Goal: Task Accomplishment & Management: Manage account settings

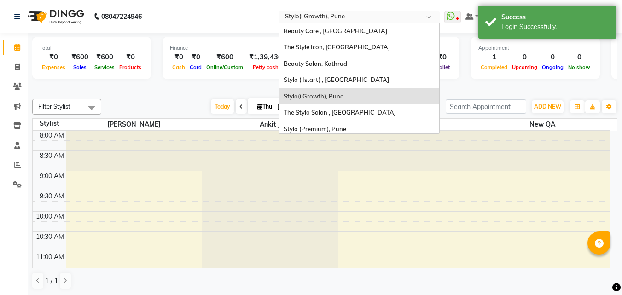
click at [352, 14] on input "text" at bounding box center [349, 17] width 133 height 9
click at [352, 29] on span "Beauty Care , [GEOGRAPHIC_DATA]" at bounding box center [335, 30] width 104 height 7
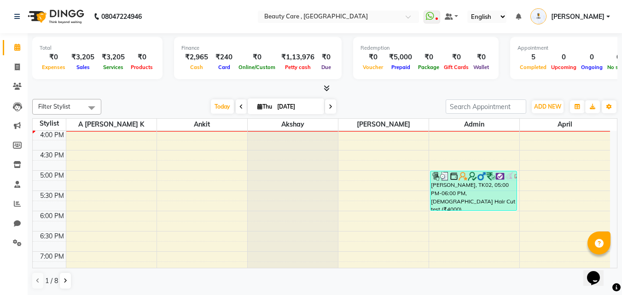
click at [325, 90] on icon at bounding box center [326, 88] width 6 height 7
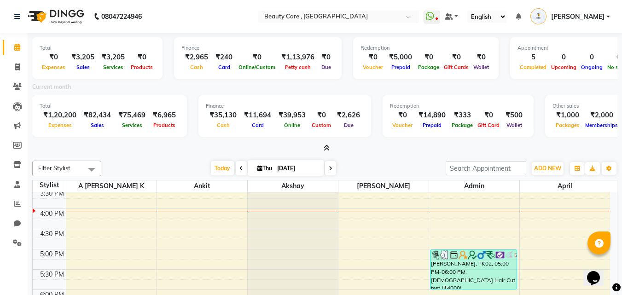
scroll to position [391, 0]
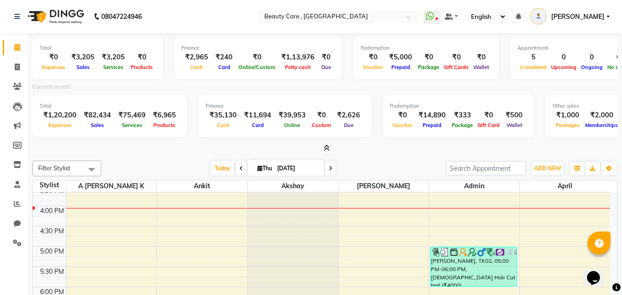
click at [81, 29] on img at bounding box center [54, 17] width 63 height 26
drag, startPoint x: 102, startPoint y: 16, endPoint x: 150, endPoint y: 24, distance: 49.0
click at [149, 24] on div "08047224946" at bounding box center [77, 17] width 141 height 26
click at [169, 28] on nav "08047224946 Select Location × Beauty Care , Kandivali East WhatsApp Status ✕ St…" at bounding box center [311, 16] width 622 height 33
click at [589, 241] on div at bounding box center [598, 242] width 23 height 23
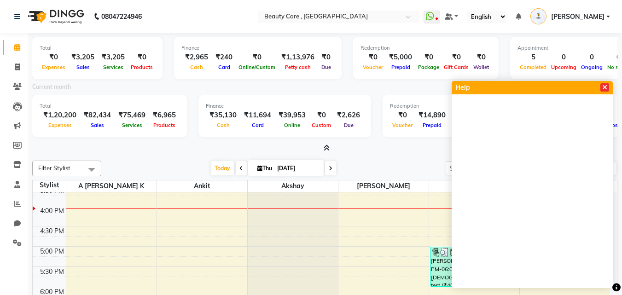
click at [602, 87] on icon at bounding box center [604, 87] width 5 height 6
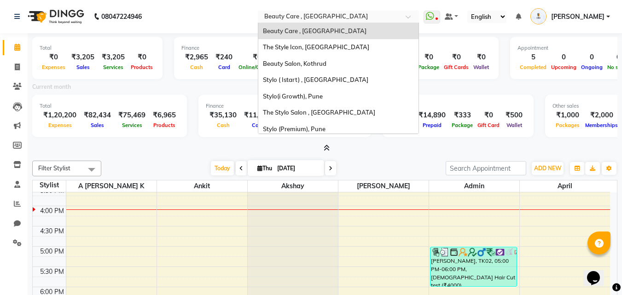
click at [362, 21] on input "text" at bounding box center [328, 17] width 133 height 9
click at [434, 20] on icon at bounding box center [430, 16] width 8 height 9
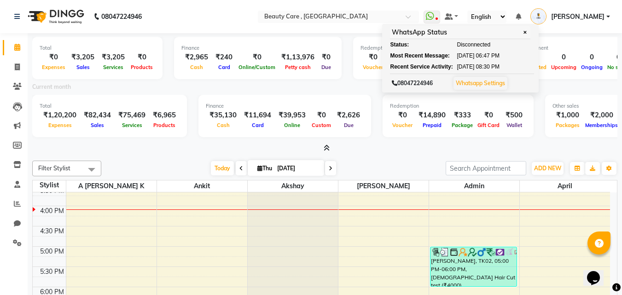
click at [506, 18] on select "English ENGLISH Español العربية मराठी हिंदी ગુજરાતી தமிழ் 中文" at bounding box center [486, 17] width 39 height 12
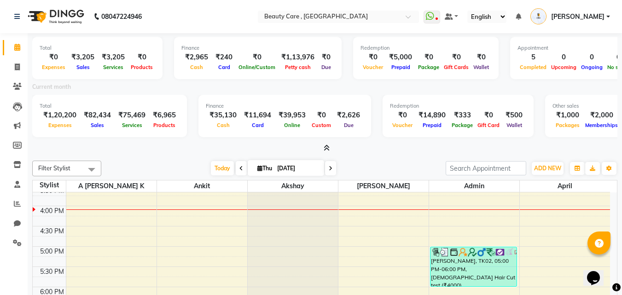
click at [521, 18] on icon at bounding box center [518, 16] width 6 height 6
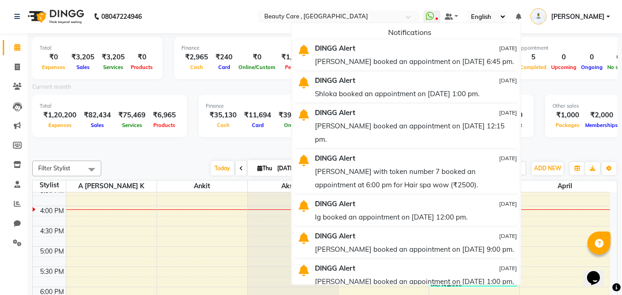
click at [313, 87] on div "Current month" at bounding box center [324, 88] width 599 height 13
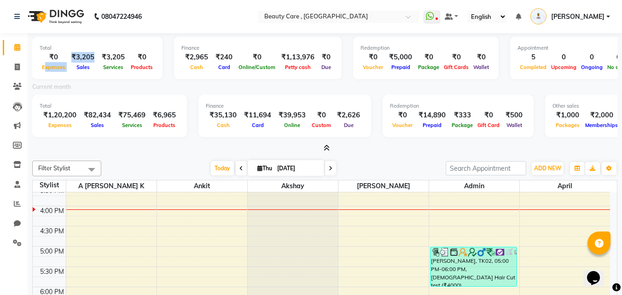
drag, startPoint x: 45, startPoint y: 66, endPoint x: 71, endPoint y: 63, distance: 26.9
click at [71, 63] on div "₹0 Expenses ₹3,205 Sales ₹3,205 Services ₹0 Products" at bounding box center [97, 62] width 115 height 20
drag, startPoint x: 78, startPoint y: 64, endPoint x: 86, endPoint y: 70, distance: 10.5
click at [86, 70] on div "Sales" at bounding box center [83, 67] width 30 height 10
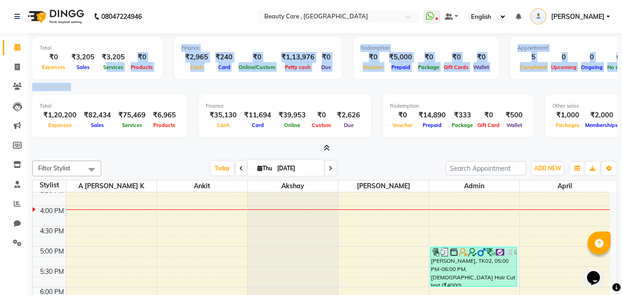
drag, startPoint x: 106, startPoint y: 85, endPoint x: 106, endPoint y: 69, distance: 15.2
click at [106, 69] on div "Total ₹0 Expenses ₹3,205 Sales ₹3,205 Services ₹0 Products Finance ₹2,965 Cash …" at bounding box center [324, 93] width 585 height 120
click at [106, 69] on span "Services" at bounding box center [113, 67] width 25 height 6
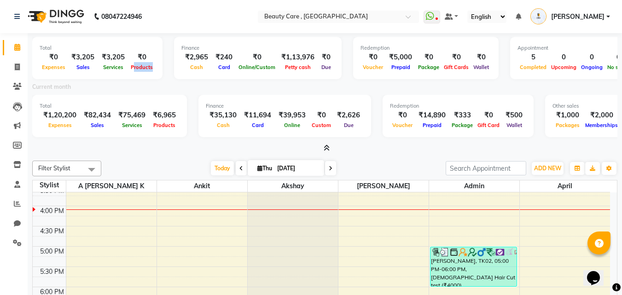
drag, startPoint x: 132, startPoint y: 66, endPoint x: 151, endPoint y: 76, distance: 22.2
click at [151, 76] on div "Total ₹0 Expenses ₹3,205 Sales ₹3,205 Services ₹0 Products" at bounding box center [97, 58] width 130 height 42
drag, startPoint x: 281, startPoint y: 65, endPoint x: 305, endPoint y: 68, distance: 23.6
click at [305, 68] on span "Petty cash" at bounding box center [298, 67] width 30 height 6
select select "2399"
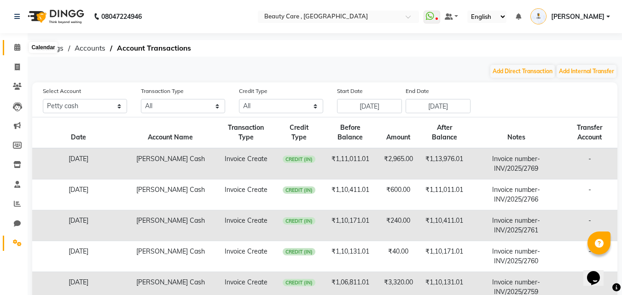
click at [15, 48] on icon at bounding box center [17, 47] width 6 height 7
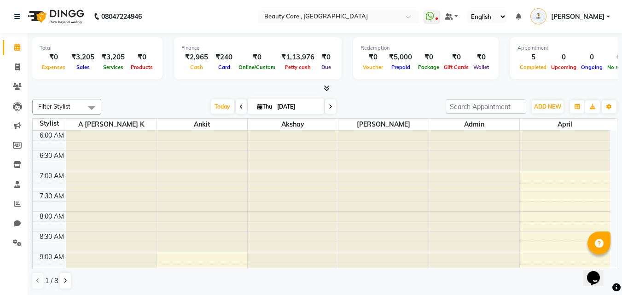
click at [326, 90] on icon at bounding box center [326, 88] width 6 height 7
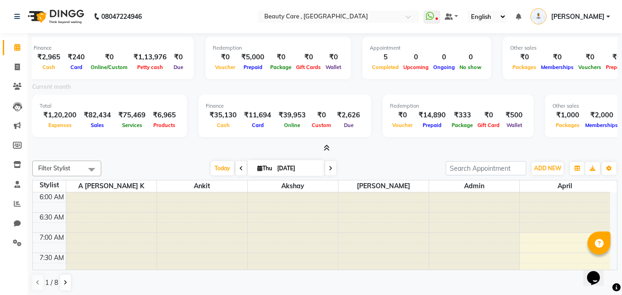
scroll to position [0, 194]
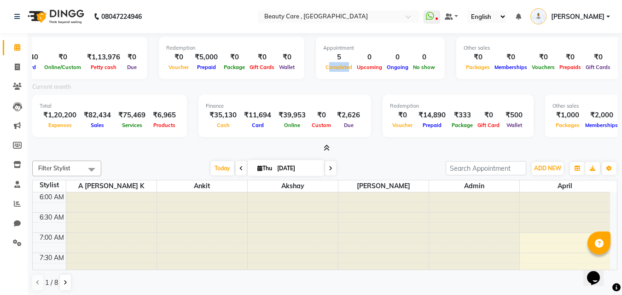
drag, startPoint x: 321, startPoint y: 65, endPoint x: 340, endPoint y: 74, distance: 20.6
click at [340, 74] on div "Appointment 5 Completed 0 Upcoming 0 Ongoing 0 No show" at bounding box center [380, 58] width 129 height 42
drag, startPoint x: 351, startPoint y: 64, endPoint x: 366, endPoint y: 73, distance: 17.3
click at [366, 73] on div "Appointment 5 Completed 0 Upcoming 0 Ongoing 0 No show" at bounding box center [380, 58] width 129 height 42
drag, startPoint x: 381, startPoint y: 66, endPoint x: 396, endPoint y: 73, distance: 16.9
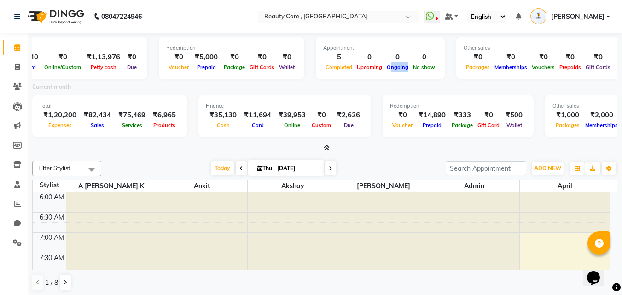
click at [396, 73] on div "Appointment 5 Completed 0 Upcoming 0 Ongoing 0 No show" at bounding box center [380, 58] width 129 height 42
drag, startPoint x: 407, startPoint y: 67, endPoint x: 420, endPoint y: 70, distance: 12.8
click at [420, 70] on div "No show" at bounding box center [423, 67] width 27 height 10
click at [416, 85] on div "Current month" at bounding box center [324, 88] width 599 height 13
drag, startPoint x: 572, startPoint y: 68, endPoint x: 593, endPoint y: 77, distance: 23.3
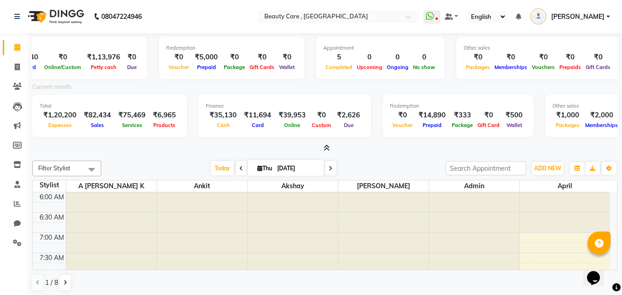
drag, startPoint x: 593, startPoint y: 77, endPoint x: 598, endPoint y: 87, distance: 10.3
click at [598, 87] on div "Current month" at bounding box center [324, 88] width 599 height 13
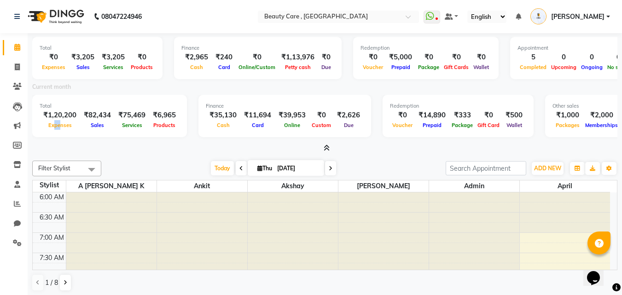
drag, startPoint x: 53, startPoint y: 124, endPoint x: 59, endPoint y: 130, distance: 8.5
click at [59, 130] on div "Total ₹1,20,200 Expenses ₹82,434 Sales ₹75,469 Services ₹6,965 Products" at bounding box center [109, 116] width 155 height 42
click at [153, 150] on div at bounding box center [324, 149] width 585 height 10
click at [609, 167] on icon "button" at bounding box center [609, 169] width 6 height 6
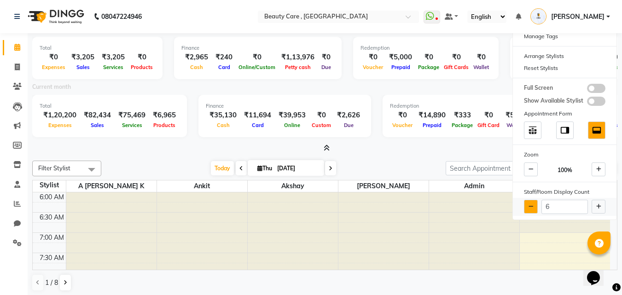
click at [529, 206] on icon at bounding box center [530, 207] width 5 height 6
type input "4"
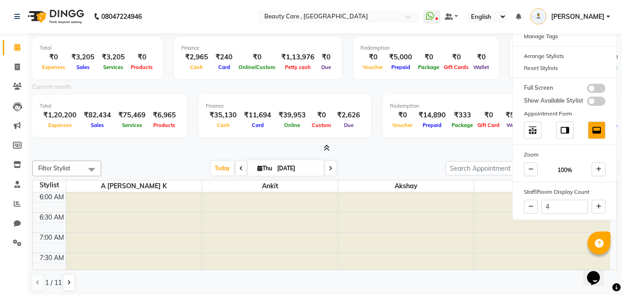
click at [431, 144] on div at bounding box center [324, 149] width 585 height 10
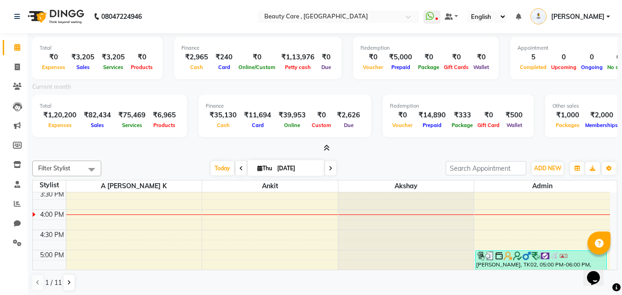
scroll to position [390, 0]
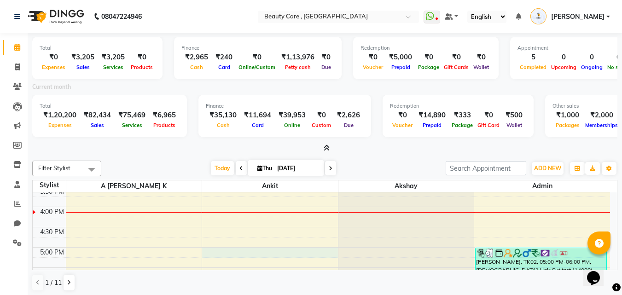
click at [213, 253] on div "6:00 AM 6:30 AM 7:00 AM 7:30 AM 8:00 AM 8:30 AM 9:00 AM 9:30 AM 10:00 AM 10:30 …" at bounding box center [321, 125] width 577 height 647
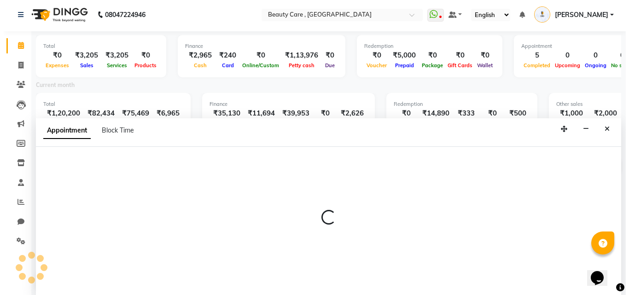
scroll to position [2, 0]
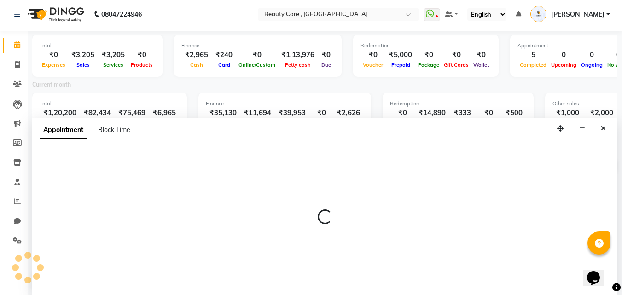
select select "35489"
select select "tentative"
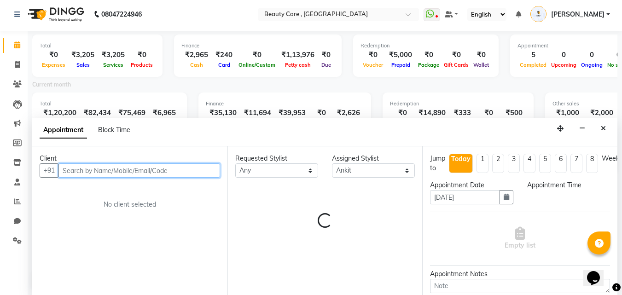
select select "1020"
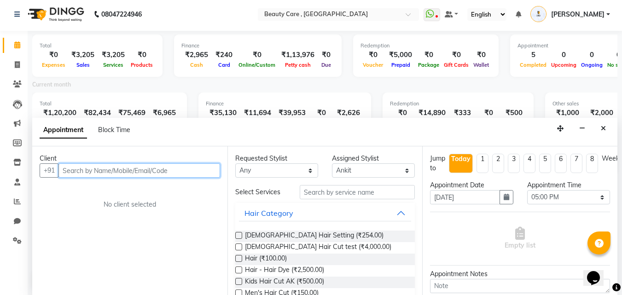
click at [75, 171] on input "text" at bounding box center [139, 170] width 162 height 14
type input "8305500172"
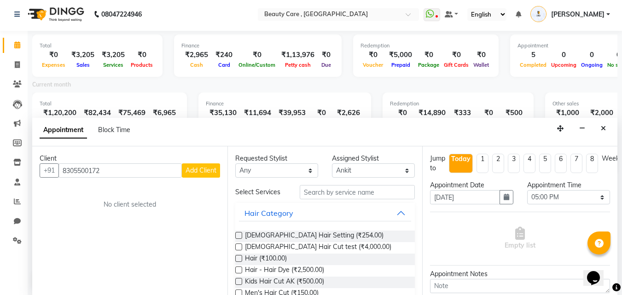
click at [188, 173] on span "Add Client" at bounding box center [200, 170] width 31 height 8
select select "22"
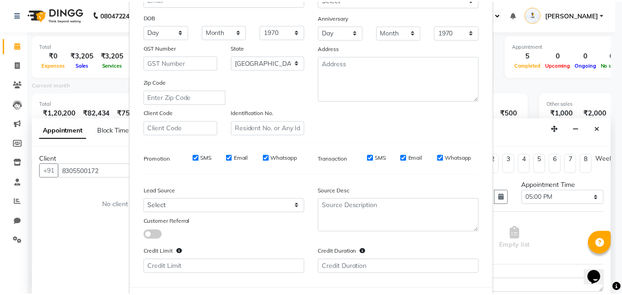
scroll to position [164, 0]
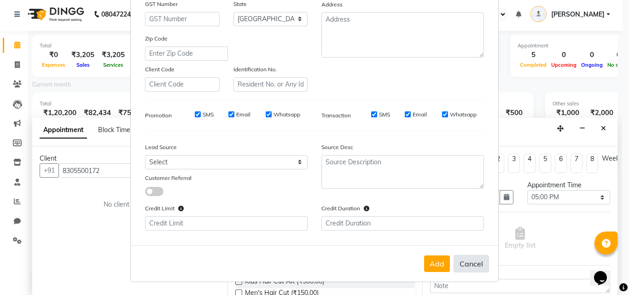
click at [465, 265] on button "Cancel" at bounding box center [470, 263] width 35 height 17
select select
select select "null"
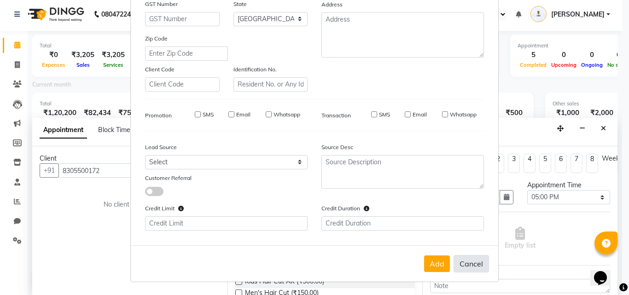
select select
checkbox input "false"
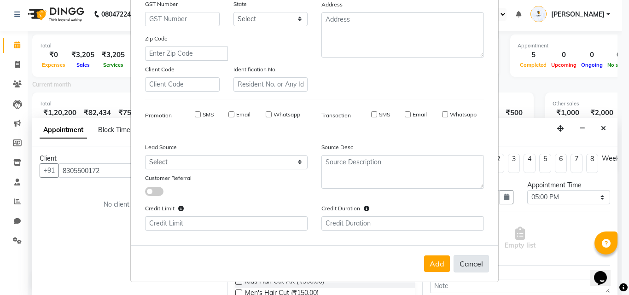
checkbox input "false"
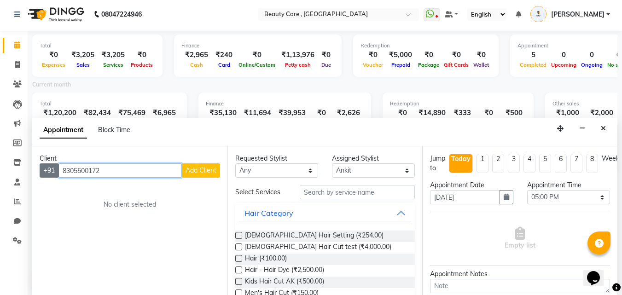
drag, startPoint x: 111, startPoint y: 168, endPoint x: 59, endPoint y: 167, distance: 52.5
click at [59, 167] on div "+91 8305500172 Add Client" at bounding box center [130, 170] width 180 height 14
click at [117, 169] on input "8305500172" at bounding box center [119, 170] width 123 height 14
drag, startPoint x: 105, startPoint y: 172, endPoint x: 62, endPoint y: 162, distance: 44.3
click at [62, 162] on div "Client +91 8305500172 Add Client No client selected" at bounding box center [129, 220] width 195 height 149
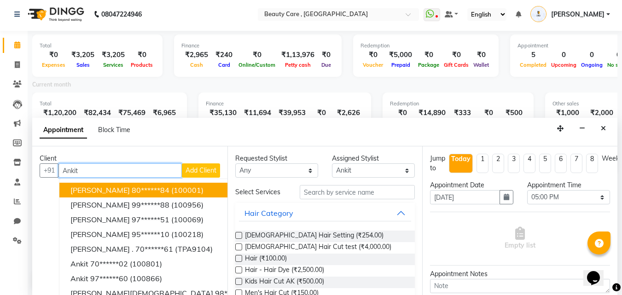
click at [132, 188] on ngb-highlight "80******84" at bounding box center [151, 189] width 38 height 9
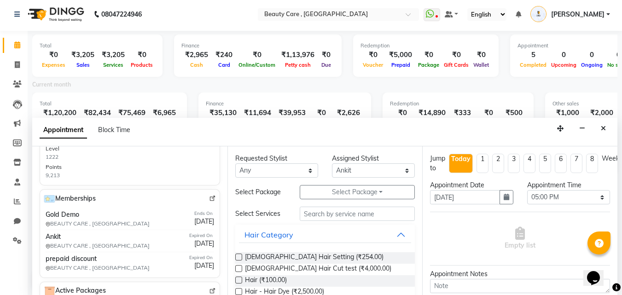
scroll to position [379, 0]
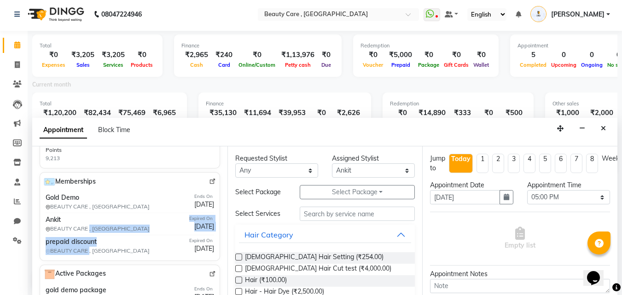
drag, startPoint x: 90, startPoint y: 243, endPoint x: 90, endPoint y: 264, distance: 20.2
click at [90, 257] on div "Gold Demo BEAUTY CARE , Kandivali East Ends On 31 December 2025 Ankit BEAUTY CA…" at bounding box center [130, 224] width 172 height 66
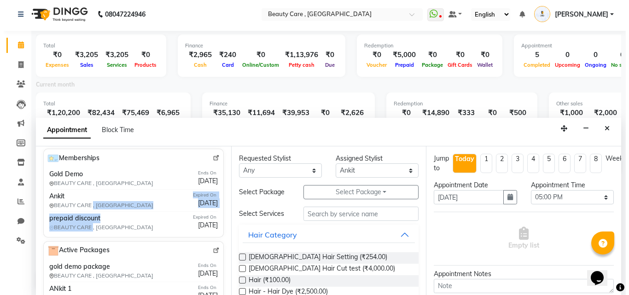
scroll to position [0, 0]
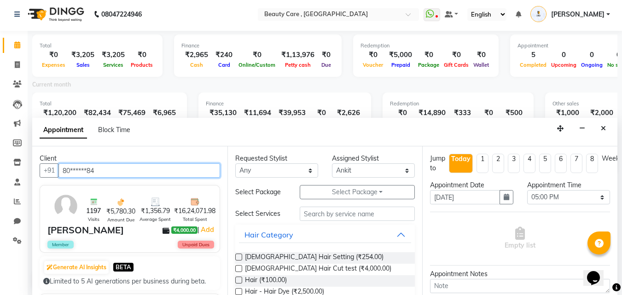
click at [105, 171] on input "80******84" at bounding box center [139, 170] width 162 height 14
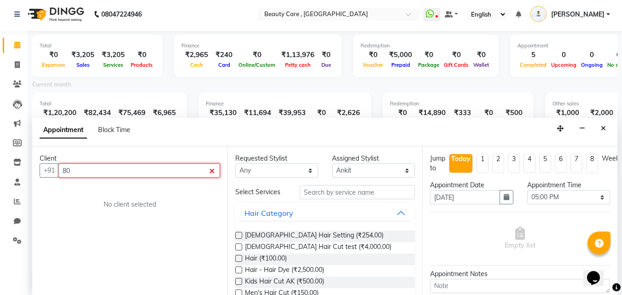
type input "8"
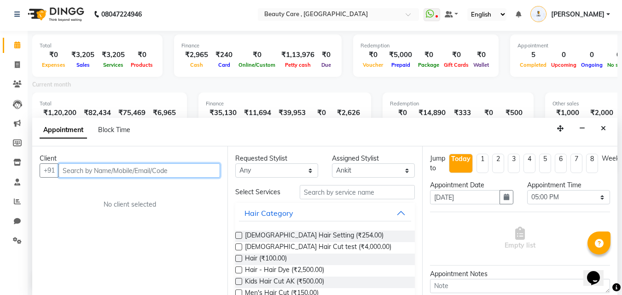
click at [105, 171] on input "text" at bounding box center [139, 170] width 162 height 14
paste input "8305500172"
type input "8305500172"
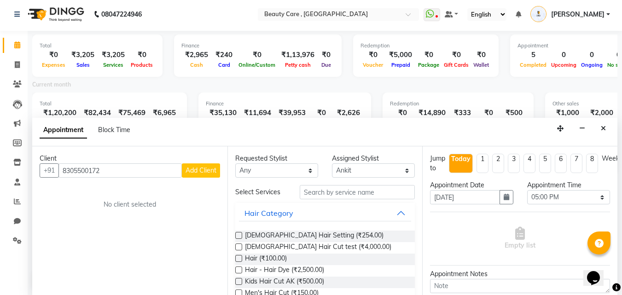
click at [210, 169] on span "Add Client" at bounding box center [200, 170] width 31 height 8
select select "22"
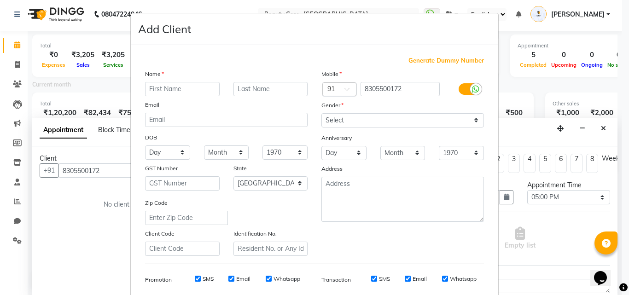
click at [161, 91] on input "text" at bounding box center [182, 89] width 75 height 14
type input "rahul"
click at [364, 121] on select "Select Male Female Other Prefer Not To Say" at bounding box center [402, 120] width 162 height 14
select select "male"
click at [321, 113] on select "Select Male Female Other Prefer Not To Say" at bounding box center [402, 120] width 162 height 14
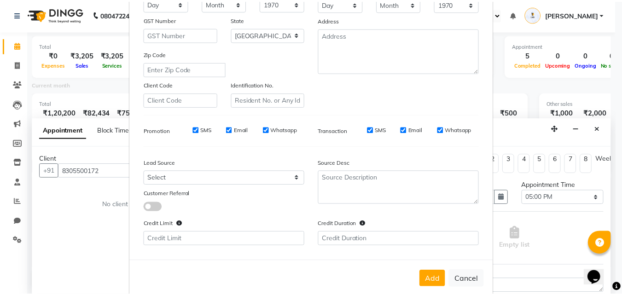
scroll to position [164, 0]
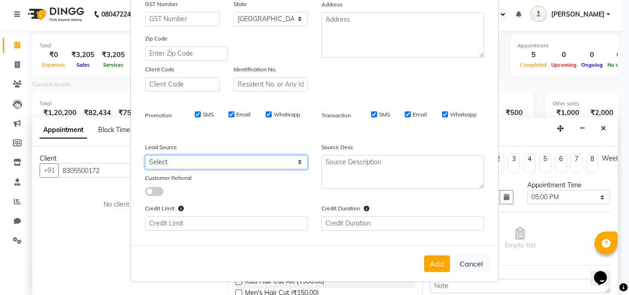
click at [251, 163] on select "Select Walk-in Internet Friend Word of Mouth Advertisement Facebook Justdial Go…" at bounding box center [226, 162] width 162 height 14
select select "541"
click at [145, 155] on select "Select Walk-in Internet Friend Word of Mouth Advertisement Facebook Justdial Go…" at bounding box center [226, 162] width 162 height 14
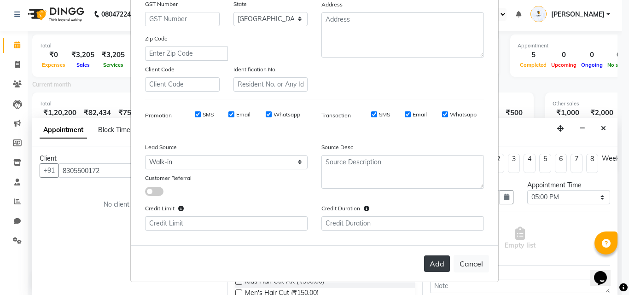
click at [429, 260] on button "Add" at bounding box center [437, 263] width 26 height 17
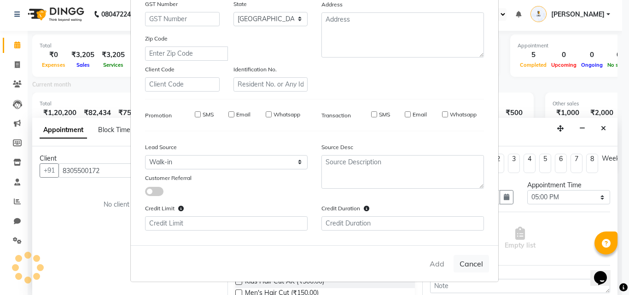
type input "83******72"
select select
select select "null"
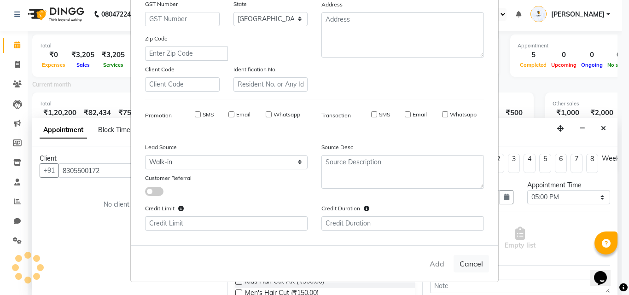
select select
checkbox input "false"
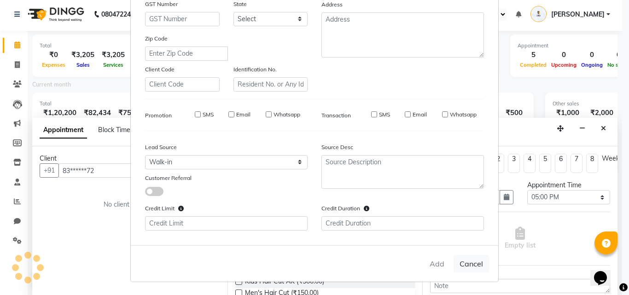
checkbox input "false"
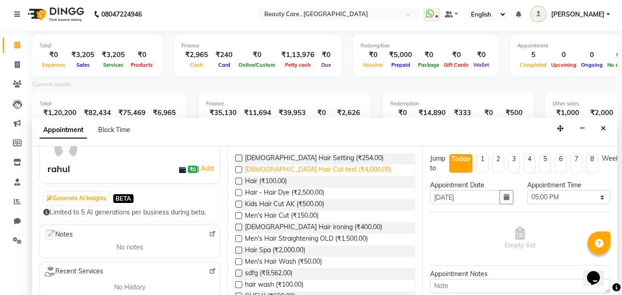
scroll to position [79, 0]
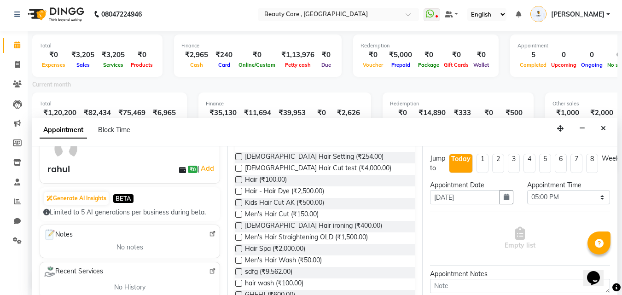
click at [237, 218] on label at bounding box center [238, 214] width 7 height 7
click at [237, 218] on input "checkbox" at bounding box center [238, 215] width 6 height 6
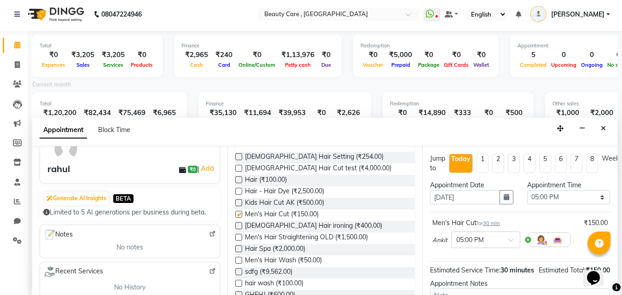
checkbox input "false"
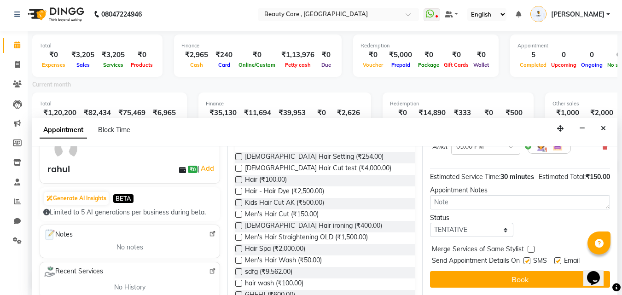
scroll to position [110, 0]
click at [463, 223] on select "Select TENTATIVE CONFIRM CHECK-IN UPCOMING" at bounding box center [471, 230] width 83 height 14
select select "confirm booking"
click at [430, 223] on select "Select TENTATIVE CONFIRM CHECK-IN UPCOMING" at bounding box center [471, 230] width 83 height 14
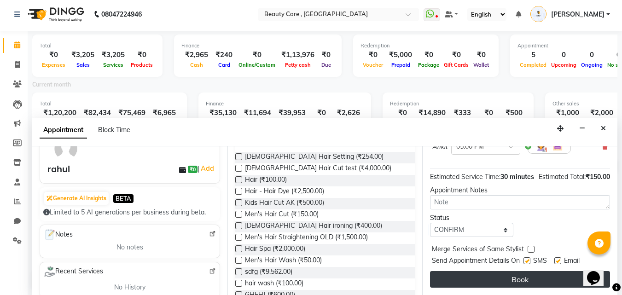
click at [468, 275] on button "Book" at bounding box center [520, 279] width 180 height 17
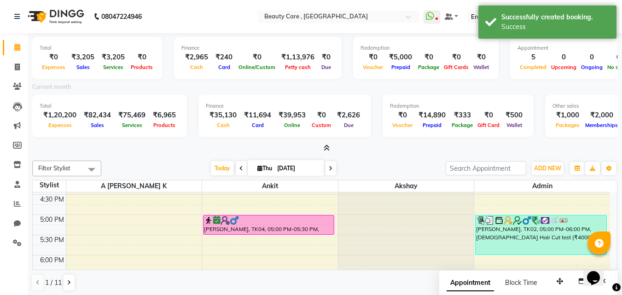
scroll to position [422, 0]
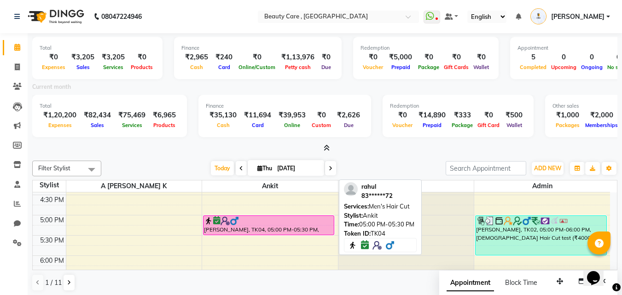
click at [296, 221] on div at bounding box center [268, 220] width 129 height 9
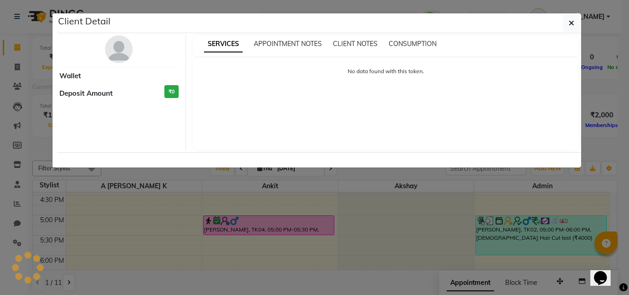
select select "6"
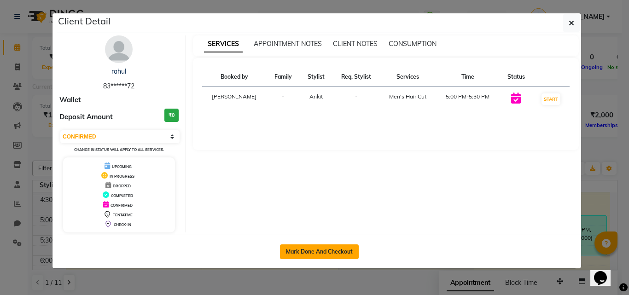
click at [307, 255] on button "Mark Done And Checkout" at bounding box center [319, 251] width 79 height 15
select select "service"
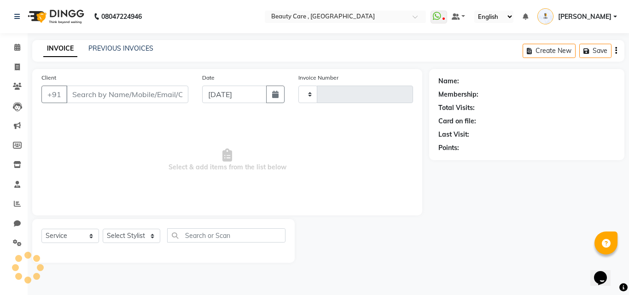
type input "2771"
select select "5646"
select select "35489"
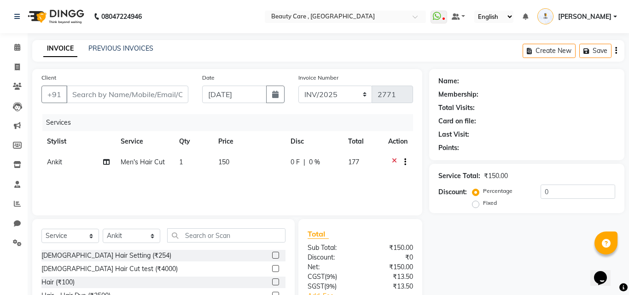
type input "83******72"
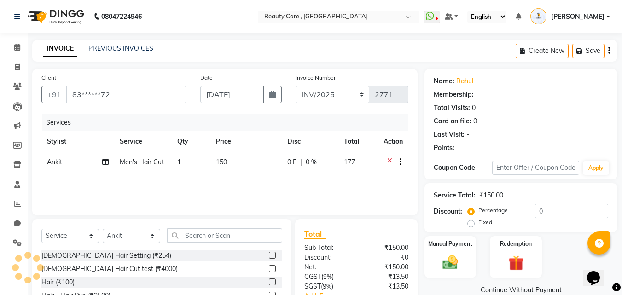
type input "20"
select select "2: Object"
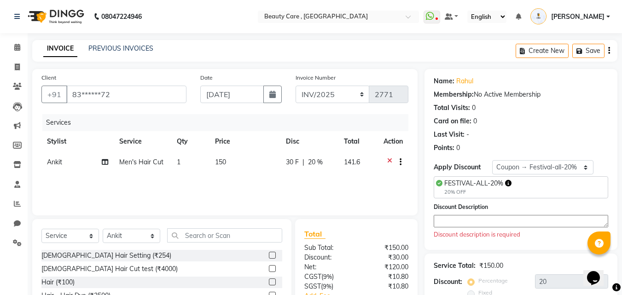
click at [300, 162] on div "30 F | 20 %" at bounding box center [309, 162] width 47 height 10
select select "35489"
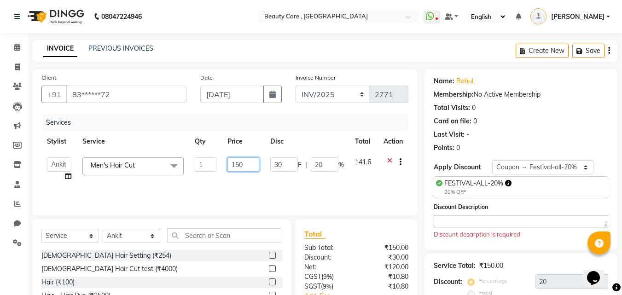
click at [247, 165] on input "150" at bounding box center [243, 164] width 32 height 14
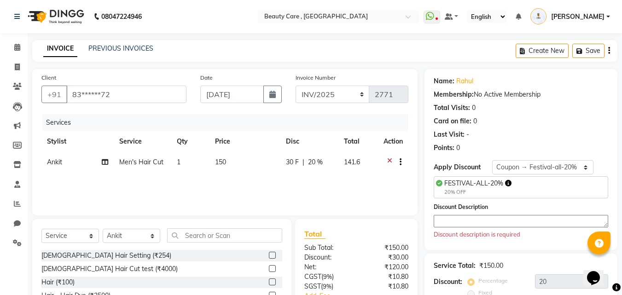
click at [299, 160] on div "30 F | 20 %" at bounding box center [309, 162] width 47 height 10
select select "35489"
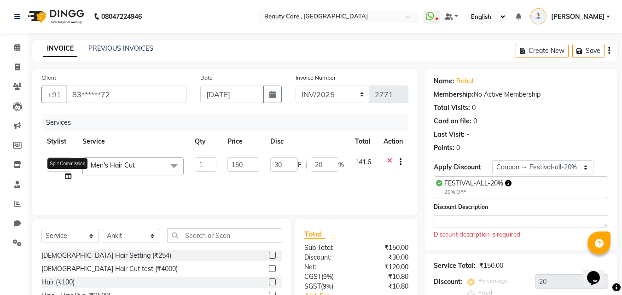
click at [67, 178] on icon at bounding box center [68, 176] width 6 height 6
select select "35489"
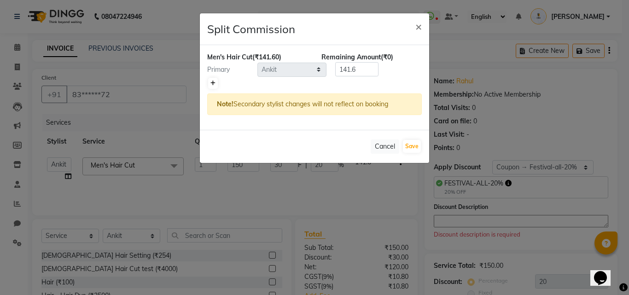
click at [212, 81] on icon at bounding box center [212, 84] width 5 height 6
type input "70.8"
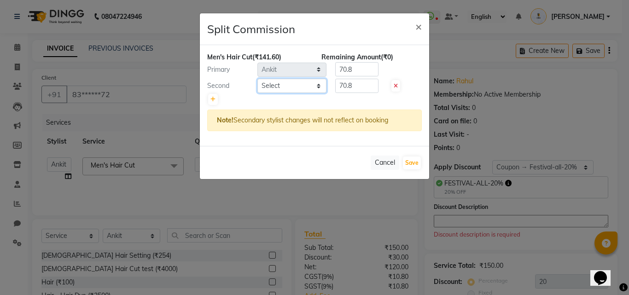
click at [305, 83] on select "Select Admin A Jagdish K Akshay Ankit Anuja April Arvind Ashvin asif Avinash Av…" at bounding box center [291, 86] width 69 height 14
select select "68255"
click at [257, 79] on select "Select Admin A Jagdish K Akshay Ankit Anuja April Arvind Ashvin asif Avinash Av…" at bounding box center [291, 86] width 69 height 14
click at [213, 99] on icon at bounding box center [212, 100] width 5 height 6
type input "47.2"
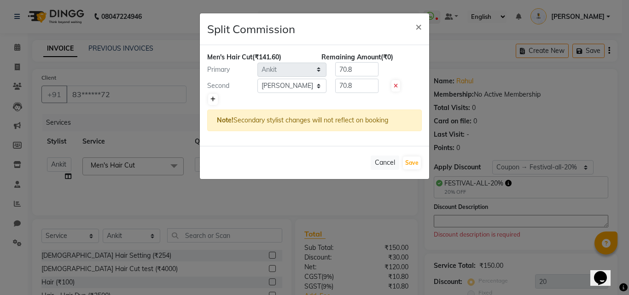
type input "47.2"
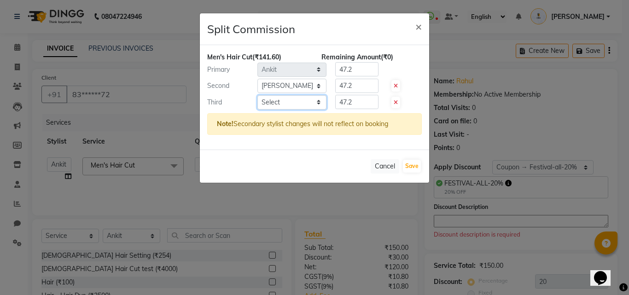
click at [283, 103] on select "Select Admin A Jagdish K Akshay Ankit Anuja April Arvind Ashvin asif Avinash Av…" at bounding box center [291, 102] width 69 height 14
select select "71151"
click at [257, 95] on select "Select Admin A Jagdish K Akshay Ankit Anuja April Arvind Ashvin asif Avinash Av…" at bounding box center [291, 102] width 69 height 14
click at [417, 29] on span "×" at bounding box center [418, 26] width 6 height 14
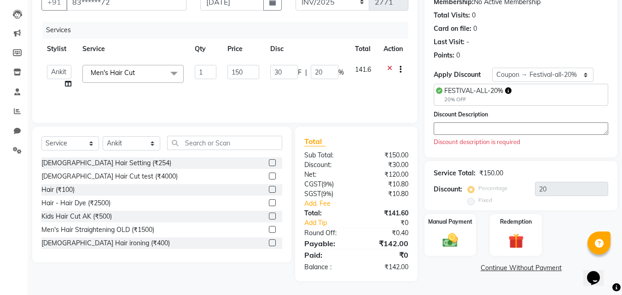
scroll to position [42, 0]
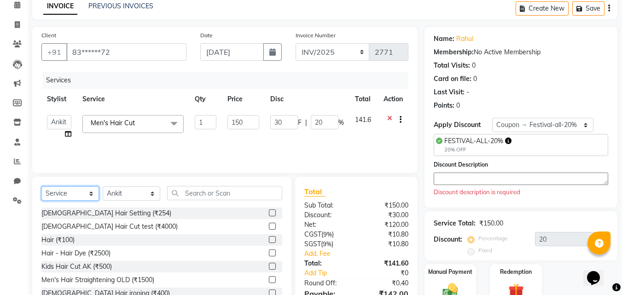
click at [74, 196] on select "Select Service Product Membership Package Voucher Prepaid Gift Card" at bounding box center [70, 193] width 58 height 14
click at [123, 167] on div "Client +91 83******72 Date 04 September 2025 Invoice Number INV/2025 SER-25 INV…" at bounding box center [224, 100] width 385 height 146
click at [77, 193] on select "Select Service Product Membership Package Voucher Prepaid Gift Card" at bounding box center [70, 193] width 58 height 14
click at [128, 175] on div "Client +91 83******72 Date 04 September 2025 Invoice Number INV/2025 SER-25 INV…" at bounding box center [224, 179] width 399 height 305
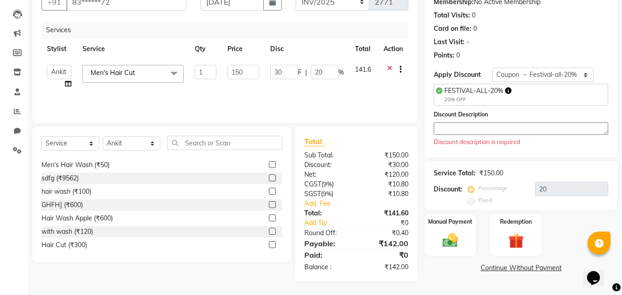
scroll to position [0, 0]
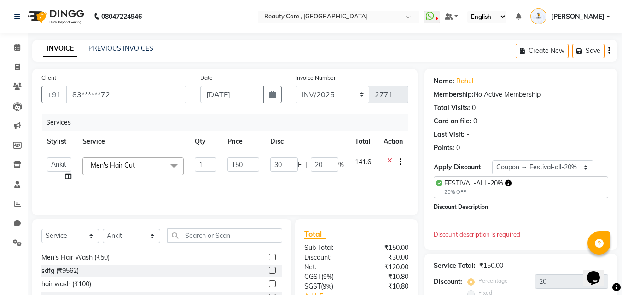
click at [610, 50] on div "Create New Save" at bounding box center [566, 51] width 102 height 22
click at [608, 51] on icon "button" at bounding box center [609, 51] width 2 height 0
select select "35489"
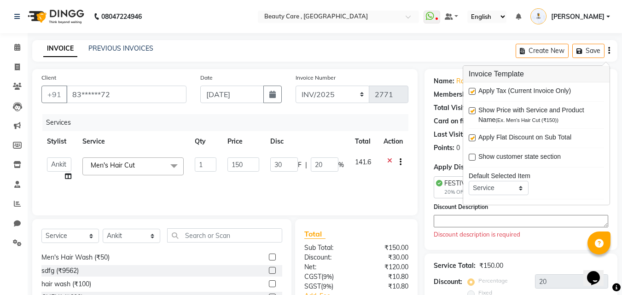
click at [471, 92] on label at bounding box center [471, 91] width 7 height 7
click at [471, 92] on input "checkbox" at bounding box center [471, 92] width 6 height 6
checkbox input "false"
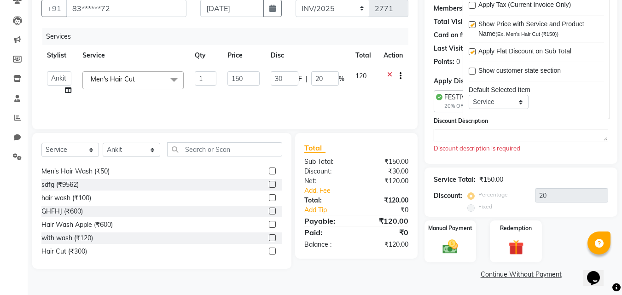
click at [425, 147] on div "Name: Rahul Membership: No Active Membership Total Visits: 0 Card on file: 0 La…" at bounding box center [520, 73] width 193 height 181
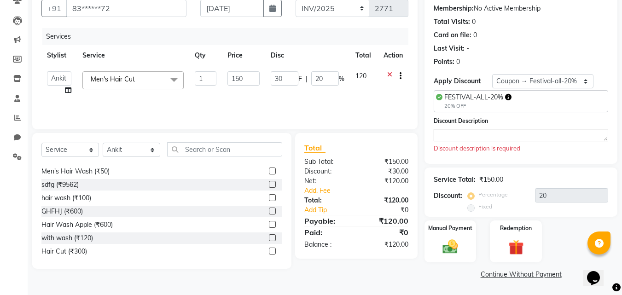
click at [449, 135] on textarea at bounding box center [520, 135] width 174 height 12
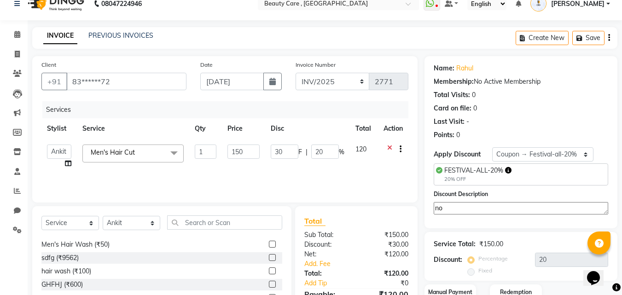
scroll to position [77, 0]
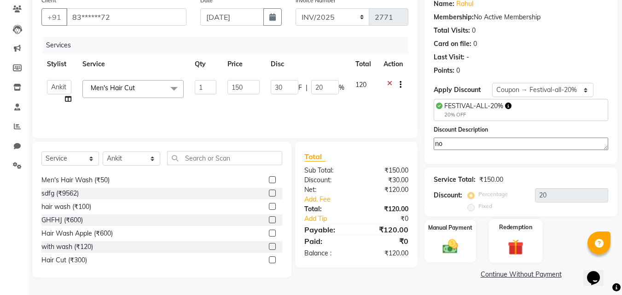
type textarea "no"
click at [494, 254] on div "Redemption" at bounding box center [516, 241] width 54 height 44
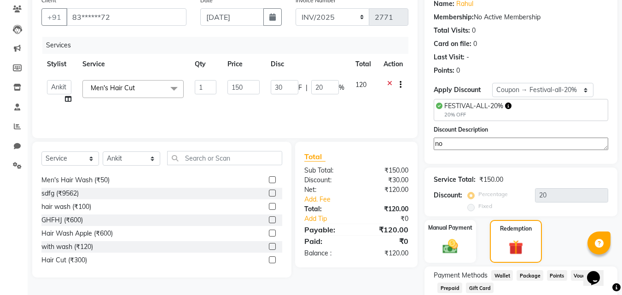
scroll to position [137, 0]
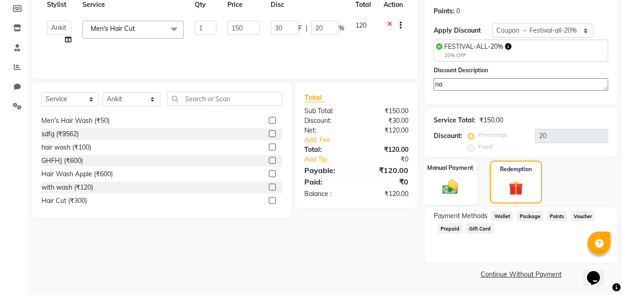
click at [464, 199] on div "Manual Payment" at bounding box center [450, 182] width 54 height 45
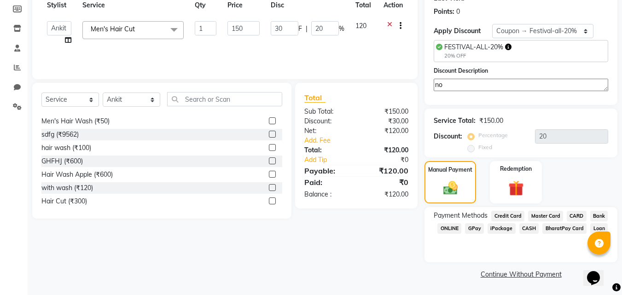
click at [473, 229] on span "GPay" at bounding box center [474, 228] width 19 height 11
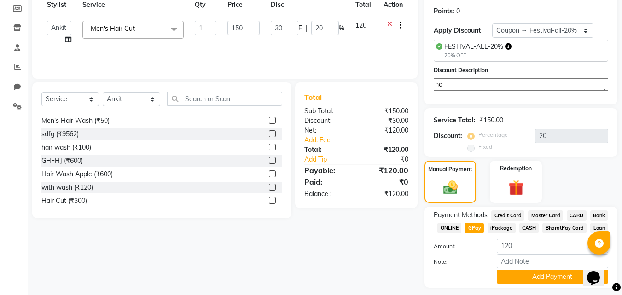
scroll to position [162, 0]
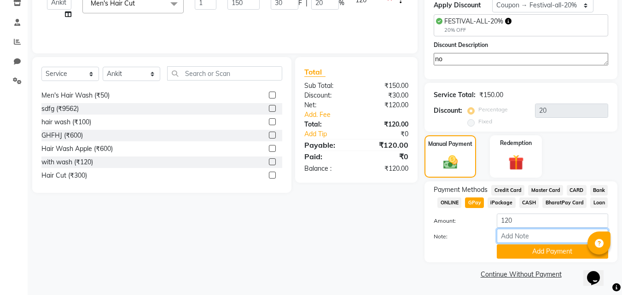
click at [522, 234] on input "Note:" at bounding box center [551, 236] width 111 height 14
click at [521, 249] on button "Add Payment" at bounding box center [551, 251] width 111 height 14
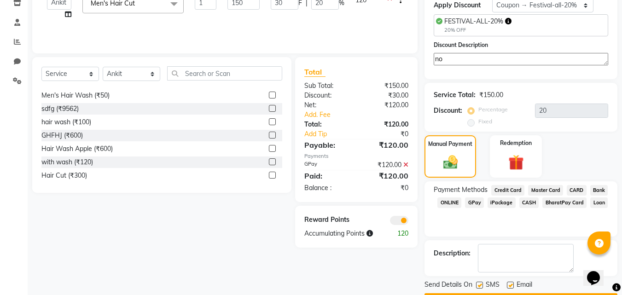
scroll to position [188, 0]
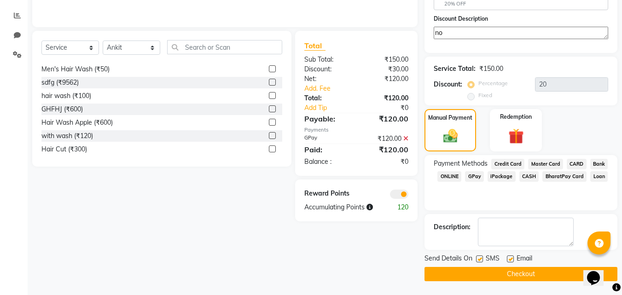
click at [487, 275] on button "Checkout" at bounding box center [520, 274] width 193 height 14
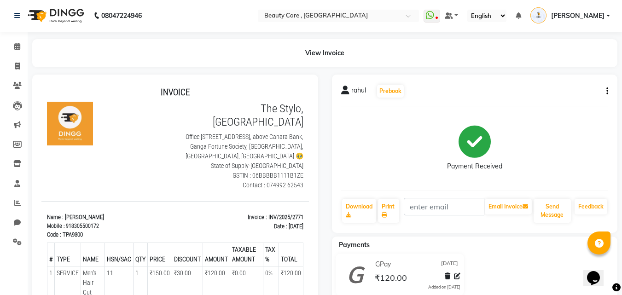
scroll to position [16, 0]
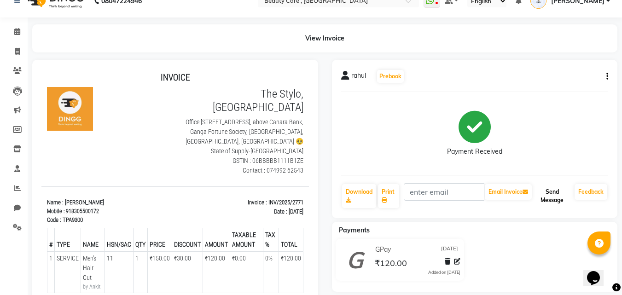
click at [552, 192] on button "Send Message" at bounding box center [551, 196] width 37 height 24
click at [588, 192] on link "Feedback" at bounding box center [590, 192] width 33 height 16
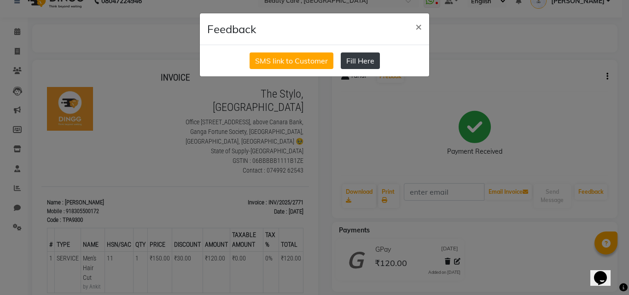
click at [359, 63] on button "Fill Here" at bounding box center [359, 60] width 39 height 17
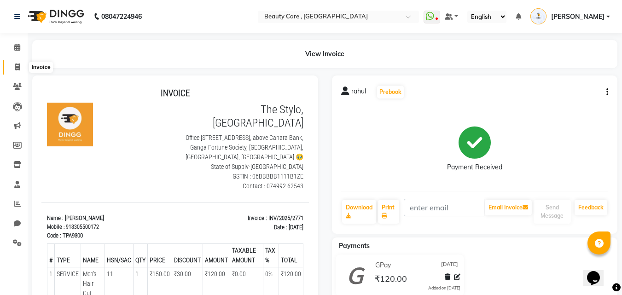
click at [14, 71] on span at bounding box center [17, 67] width 16 height 11
select select "service"
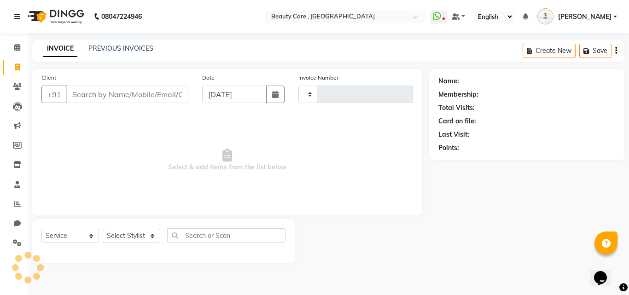
type input "2773"
select select "5646"
click at [90, 96] on input "Client" at bounding box center [127, 94] width 122 height 17
select select "35489"
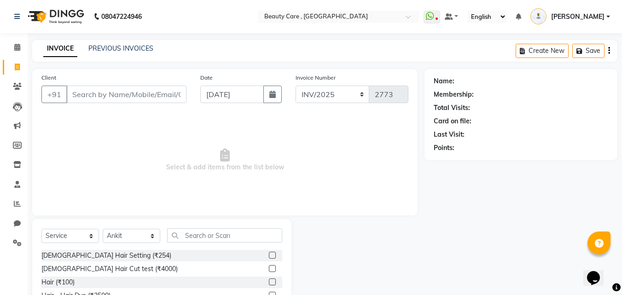
click at [96, 96] on input "Client" at bounding box center [126, 94] width 120 height 17
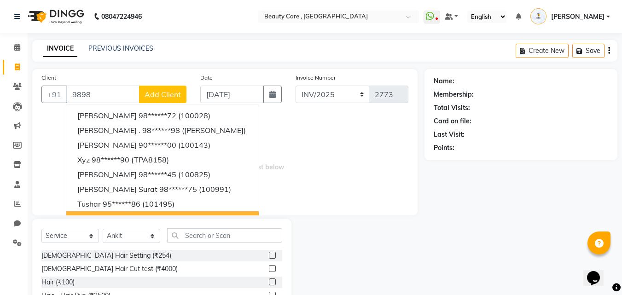
type input "9898"
click at [71, 237] on select "Select Service Product Membership Package Voucher Prepaid Gift Card" at bounding box center [70, 236] width 58 height 14
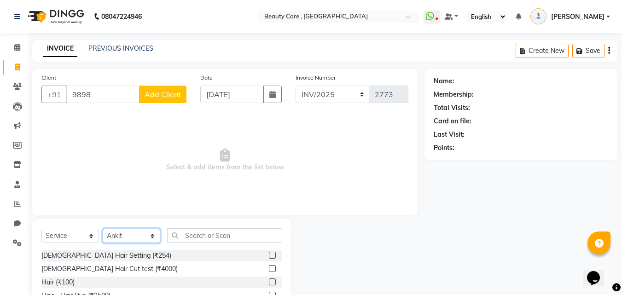
click at [129, 239] on select "Select Stylist Admin A Jagdish K Akshay Ankit Anuja April Arvind Ashvin asif Av…" at bounding box center [132, 236] width 58 height 14
click at [206, 168] on span "Select & add items from the list below" at bounding box center [224, 160] width 367 height 92
click at [121, 51] on link "PREVIOUS INVOICES" at bounding box center [120, 48] width 65 height 8
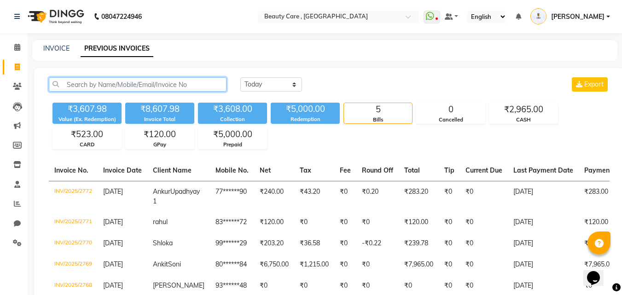
click at [165, 84] on input "text" at bounding box center [138, 84] width 178 height 14
click at [138, 86] on input "text" at bounding box center [138, 84] width 178 height 14
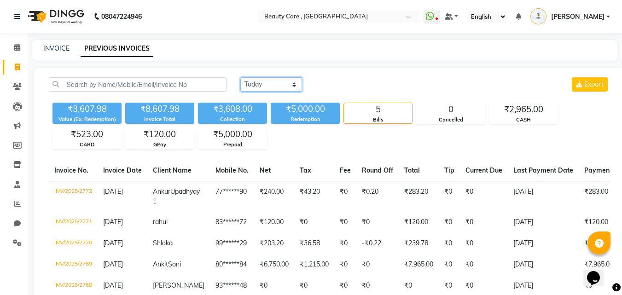
click at [261, 87] on select "Today Yesterday Custom Range" at bounding box center [271, 84] width 62 height 14
click at [294, 144] on div "₹3,607.98 Value (Ex. Redemption) ₹8,607.98 Invoice Total ₹3,608.00 Collection ₹…" at bounding box center [329, 124] width 560 height 50
click at [19, 87] on icon at bounding box center [17, 86] width 9 height 7
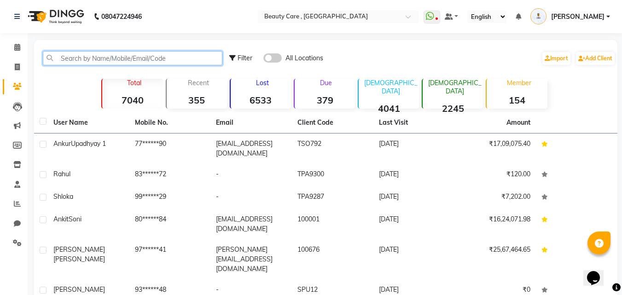
click at [115, 55] on input "text" at bounding box center [132, 58] width 179 height 14
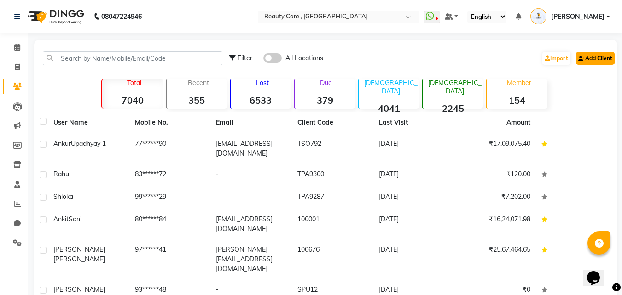
click at [580, 56] on icon at bounding box center [581, 59] width 7 height 6
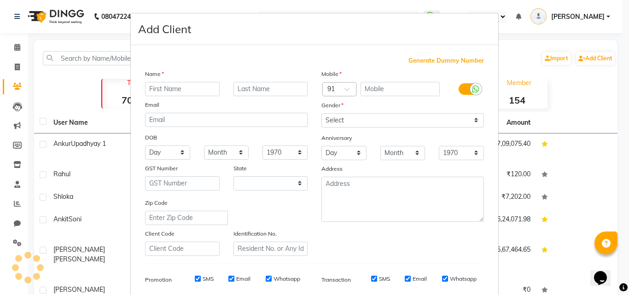
select select "22"
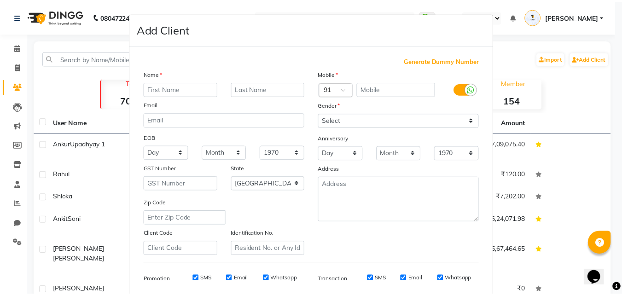
scroll to position [164, 0]
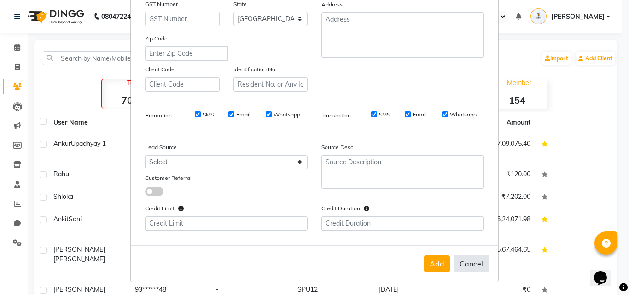
click at [455, 262] on button "Cancel" at bounding box center [470, 263] width 35 height 17
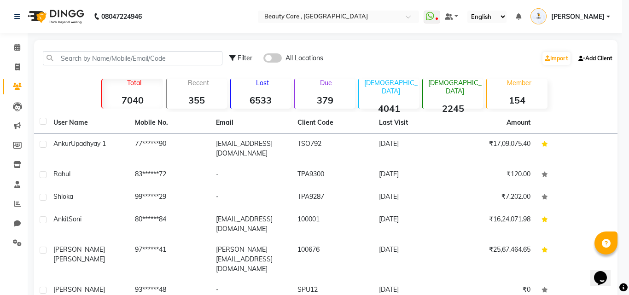
select select
select select "null"
select select
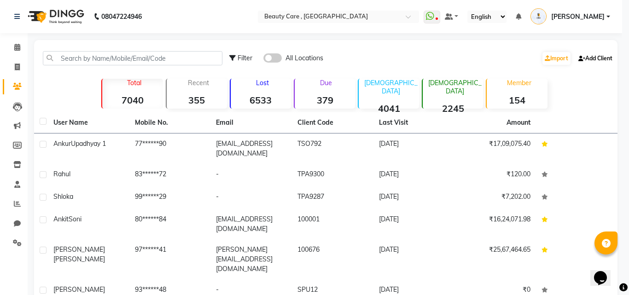
select select
checkbox input "false"
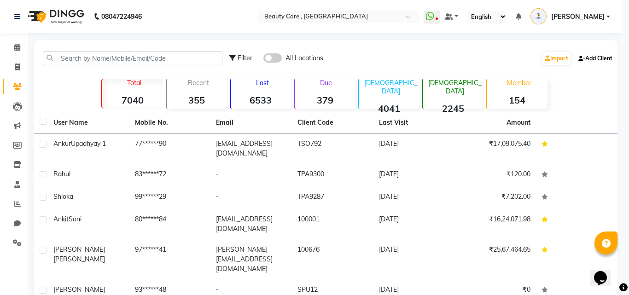
checkbox input "false"
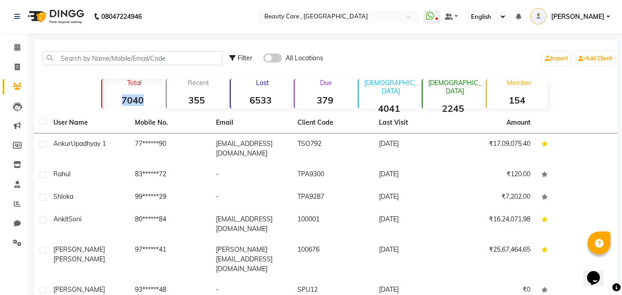
drag, startPoint x: 147, startPoint y: 99, endPoint x: 121, endPoint y: 102, distance: 26.8
click at [121, 102] on strong "7040" at bounding box center [132, 100] width 60 height 12
drag, startPoint x: 210, startPoint y: 97, endPoint x: 182, endPoint y: 98, distance: 28.1
click at [182, 99] on strong "355" at bounding box center [197, 100] width 60 height 12
drag, startPoint x: 275, startPoint y: 95, endPoint x: 253, endPoint y: 99, distance: 22.5
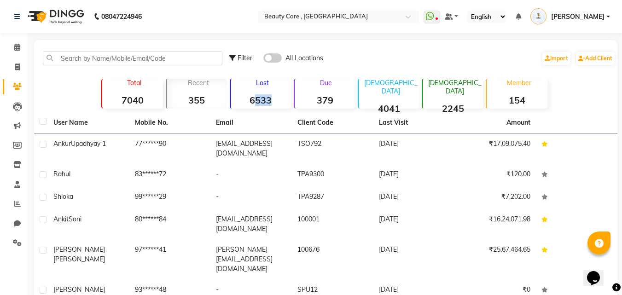
click at [253, 99] on strong "6533" at bounding box center [261, 100] width 60 height 12
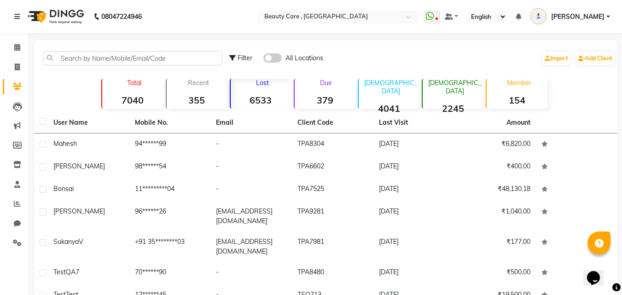
click at [260, 112] on div "Filter All Locations Import Add Client Total 7040 Recent 355 Lost 6533 Due 379 …" at bounding box center [325, 220] width 583 height 360
click at [258, 102] on strong "6533" at bounding box center [261, 100] width 60 height 12
click at [325, 103] on strong "379" at bounding box center [324, 100] width 60 height 12
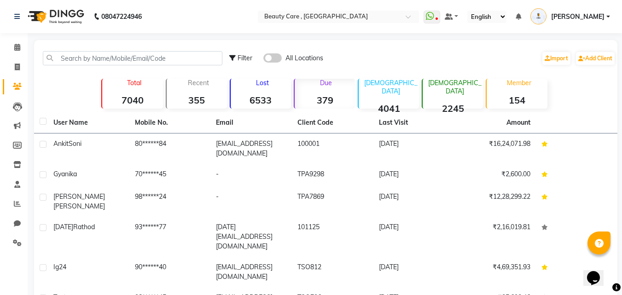
click at [265, 103] on strong "6533" at bounding box center [261, 100] width 60 height 12
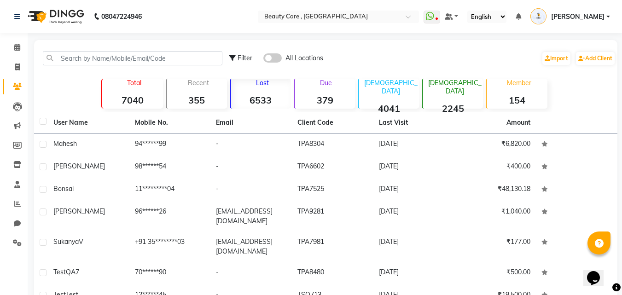
click at [318, 98] on strong "379" at bounding box center [324, 100] width 60 height 12
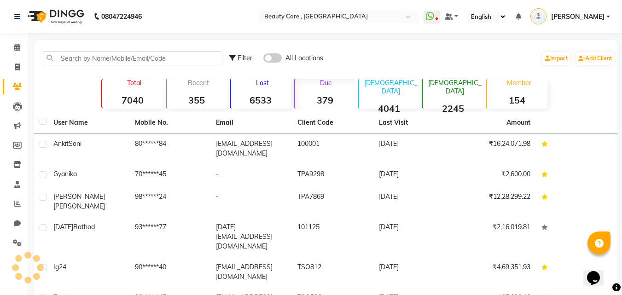
click at [266, 96] on strong "6533" at bounding box center [261, 100] width 60 height 12
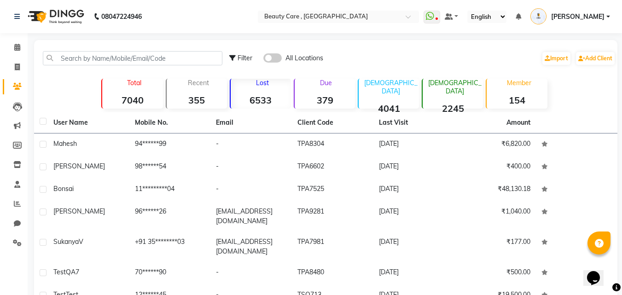
click at [327, 104] on strong "379" at bounding box center [324, 100] width 60 height 12
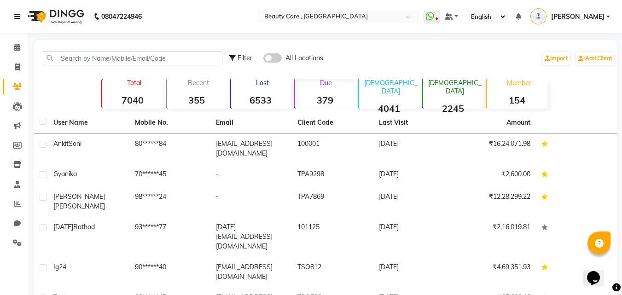
click at [384, 103] on strong "4041" at bounding box center [388, 109] width 60 height 12
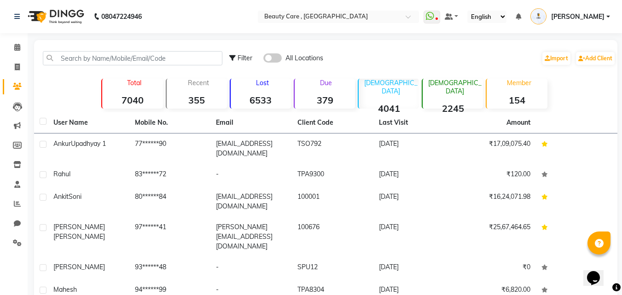
click at [449, 103] on strong "2245" at bounding box center [452, 109] width 60 height 12
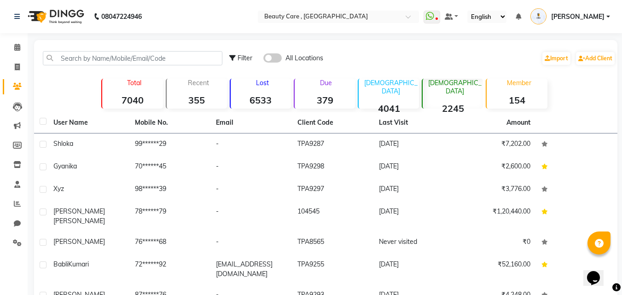
click at [513, 104] on strong "154" at bounding box center [516, 100] width 60 height 12
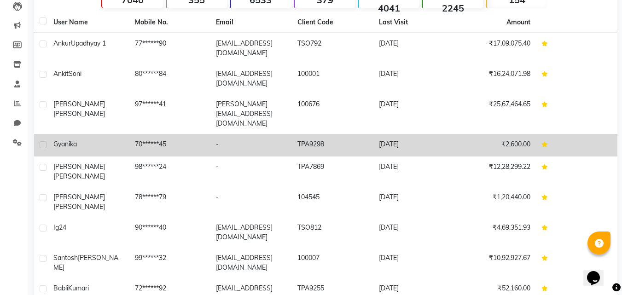
scroll to position [93, 0]
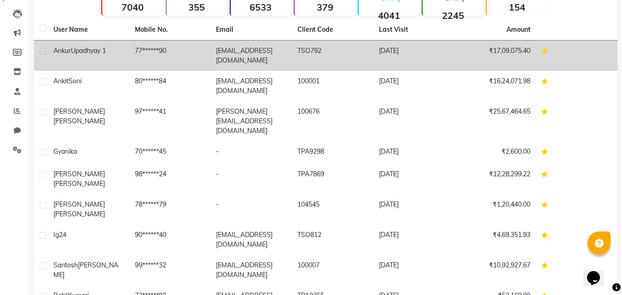
click at [125, 61] on td "Ankur Upadhyay 1" at bounding box center [88, 55] width 81 height 30
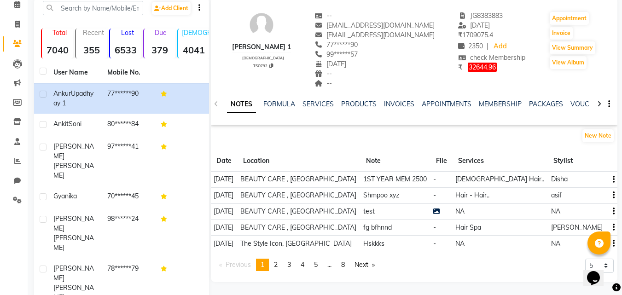
scroll to position [25, 0]
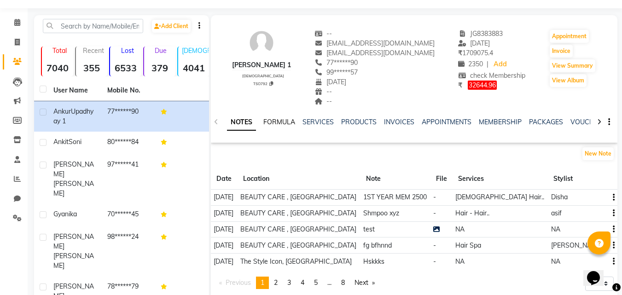
click at [288, 122] on link "FORMULA" at bounding box center [279, 122] width 32 height 8
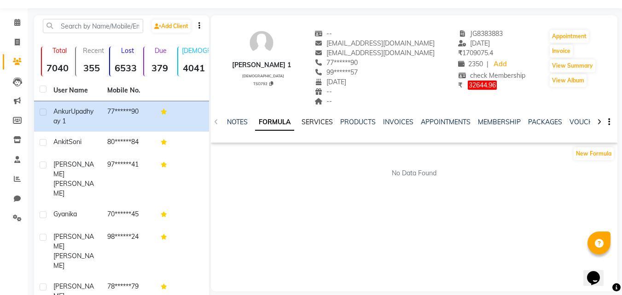
click at [312, 118] on link "SERVICES" at bounding box center [316, 122] width 31 height 8
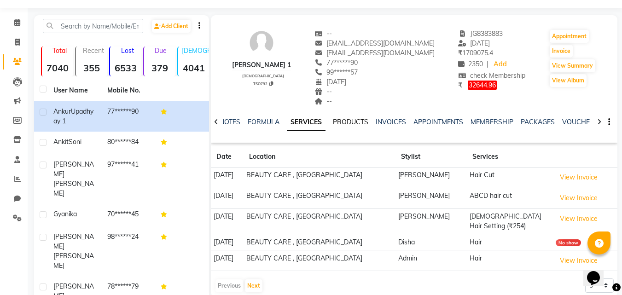
click at [341, 126] on link "PRODUCTS" at bounding box center [350, 122] width 35 height 8
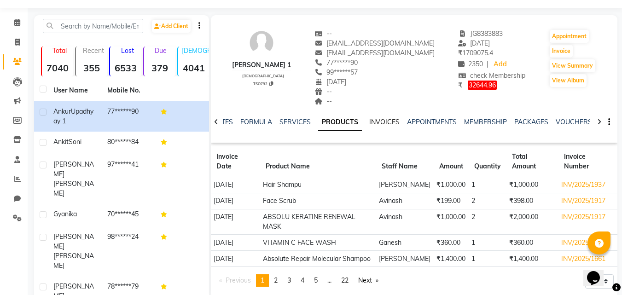
click at [381, 119] on link "INVOICES" at bounding box center [384, 122] width 30 height 8
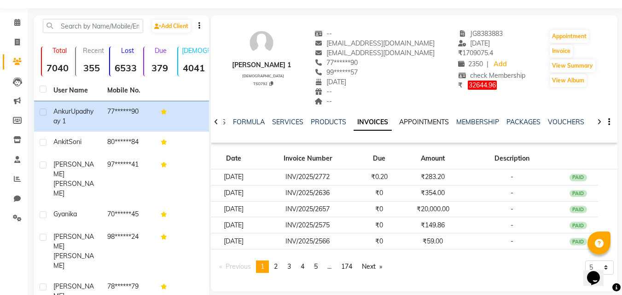
click at [410, 121] on link "APPOINTMENTS" at bounding box center [424, 122] width 50 height 8
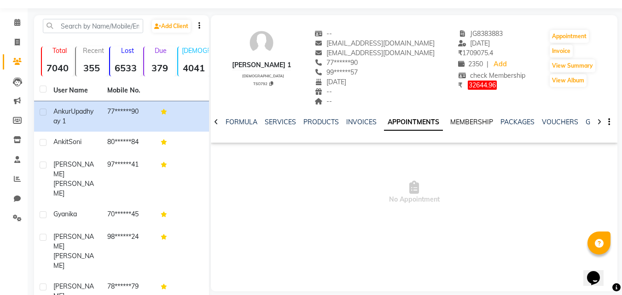
click at [459, 124] on link "MEMBERSHIP" at bounding box center [471, 122] width 43 height 8
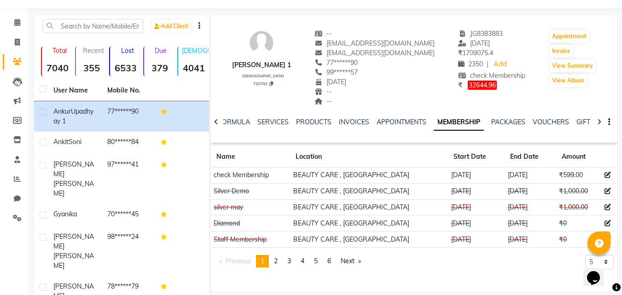
scroll to position [0, 178]
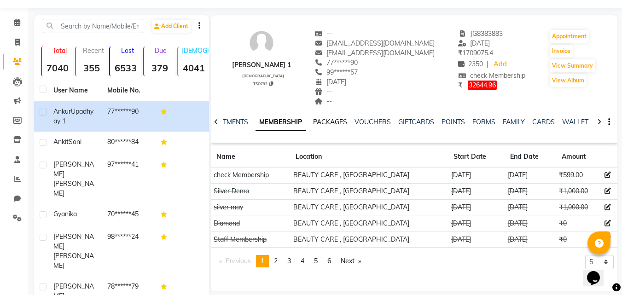
click at [329, 123] on link "PACKAGES" at bounding box center [330, 122] width 34 height 8
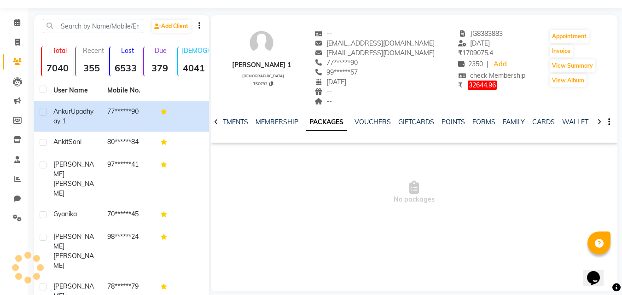
scroll to position [0, 170]
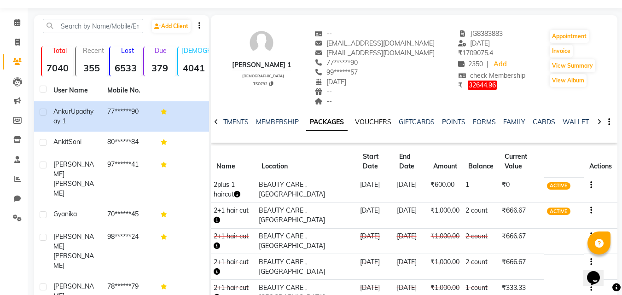
click at [367, 124] on link "VOUCHERS" at bounding box center [373, 122] width 36 height 8
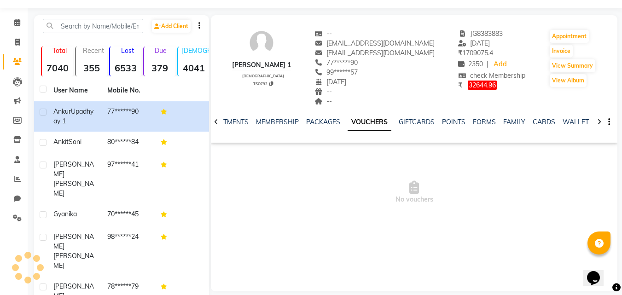
scroll to position [0, 162]
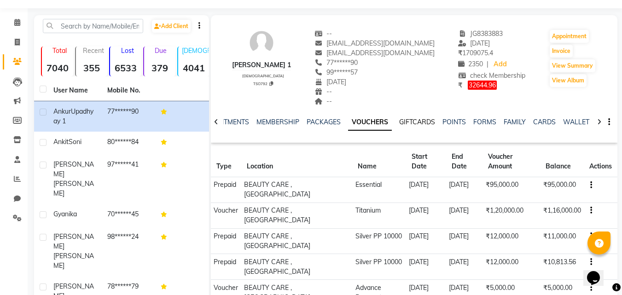
click at [404, 121] on link "GIFTCARDS" at bounding box center [417, 122] width 36 height 8
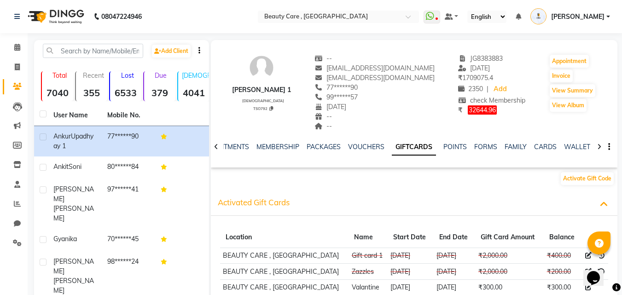
click at [451, 152] on div "NOTES FORMULA SERVICES PRODUCTS INVOICES APPOINTMENTS MEMBERSHIP PACKAGES VOUCH…" at bounding box center [406, 152] width 367 height 21
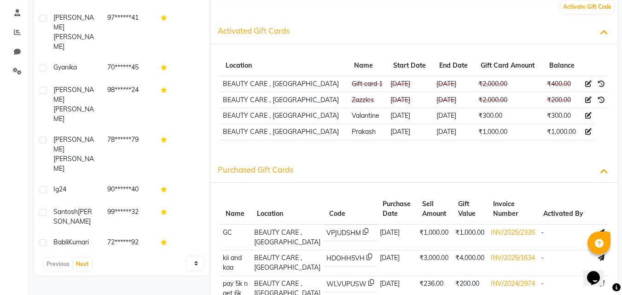
scroll to position [61, 0]
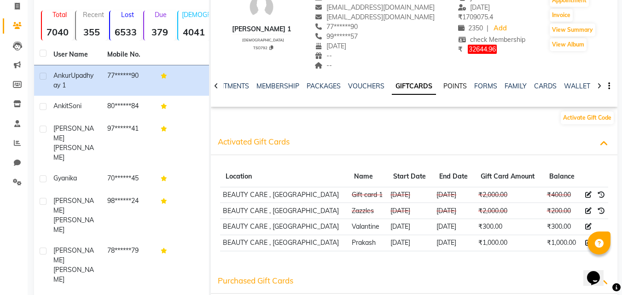
click at [449, 88] on link "POINTS" at bounding box center [454, 86] width 23 height 8
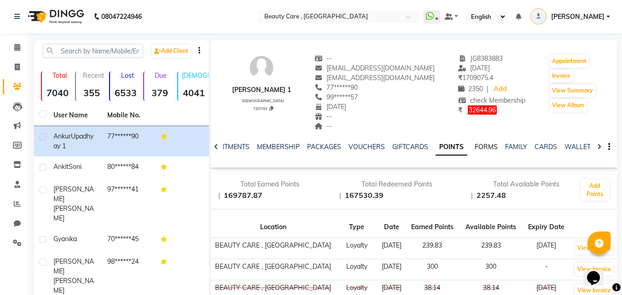
click at [475, 148] on link "FORMS" at bounding box center [485, 147] width 23 height 8
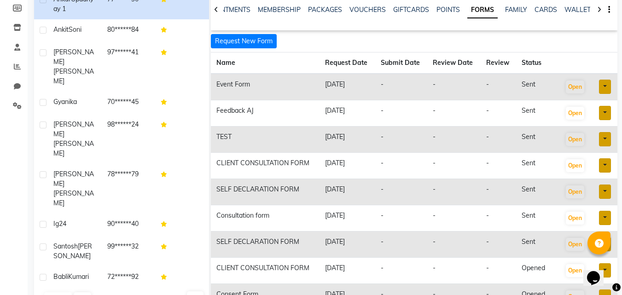
scroll to position [15, 0]
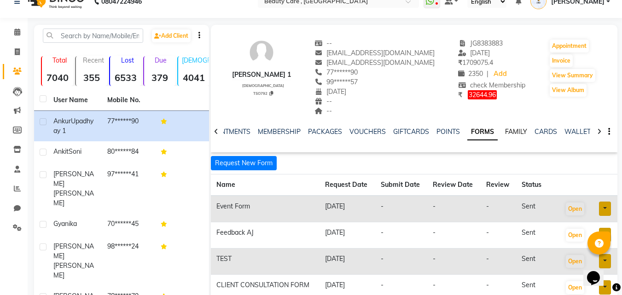
click at [505, 133] on link "FAMILY" at bounding box center [516, 131] width 22 height 8
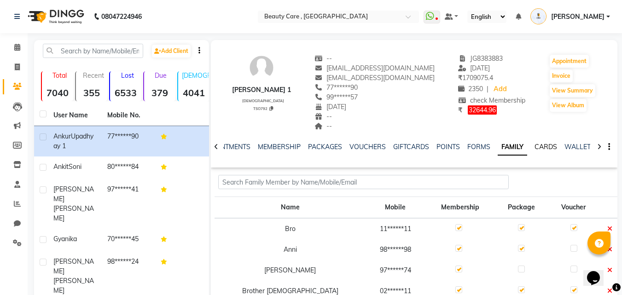
click at [541, 144] on link "CARDS" at bounding box center [545, 147] width 23 height 8
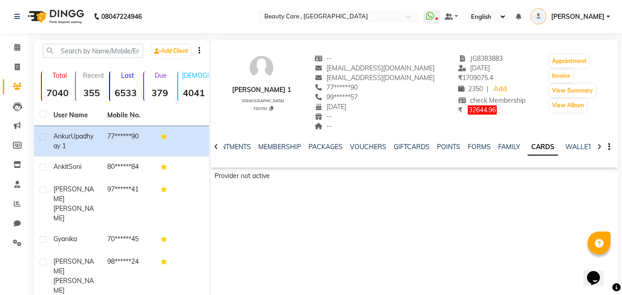
scroll to position [22, 0]
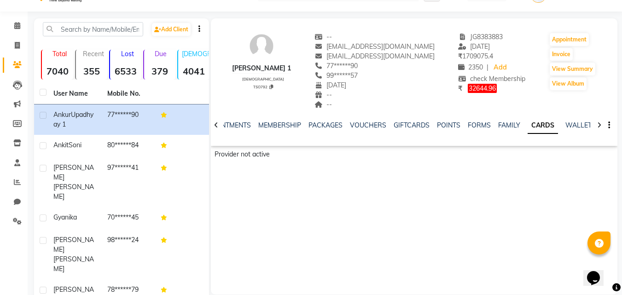
click at [565, 119] on div "NOTES FORMULA SERVICES PRODUCTS INVOICES APPOINTMENTS MEMBERSHIP PACKAGES VOUCH…" at bounding box center [414, 126] width 406 height 32
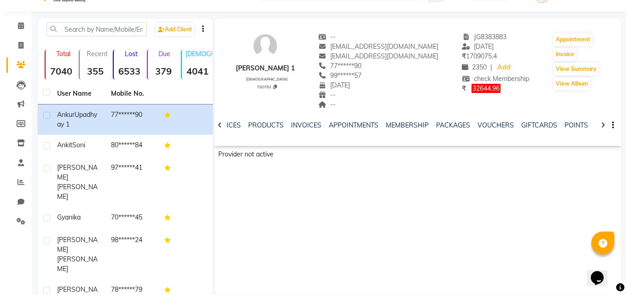
scroll to position [0, 0]
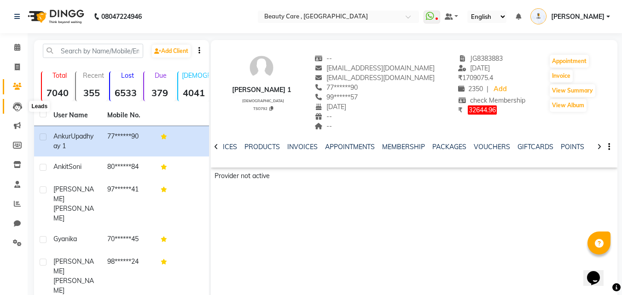
click at [15, 109] on icon at bounding box center [17, 106] width 9 height 9
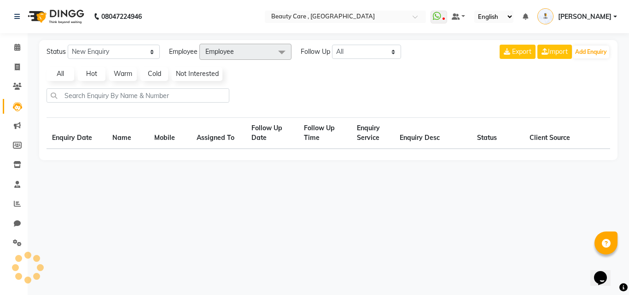
select select "10"
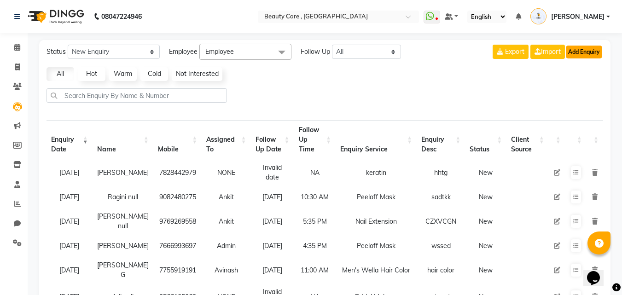
click at [572, 56] on button "Add Enquiry" at bounding box center [584, 52] width 36 height 13
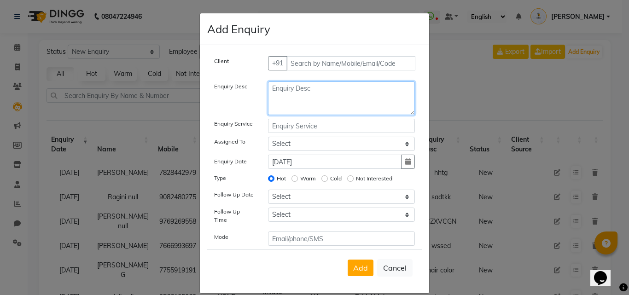
click at [297, 92] on textarea at bounding box center [341, 98] width 147 height 34
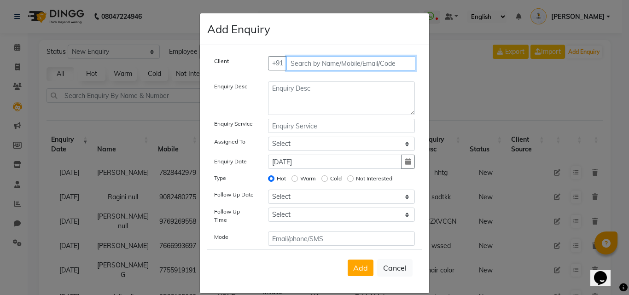
click at [310, 63] on input "text" at bounding box center [350, 63] width 129 height 14
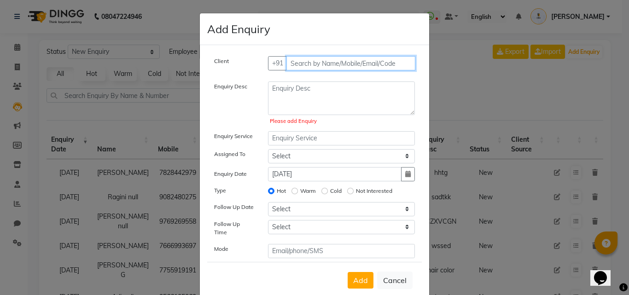
click at [310, 63] on input "text" at bounding box center [350, 63] width 129 height 14
click at [312, 62] on input "text" at bounding box center [350, 63] width 129 height 14
click at [298, 62] on input "text" at bounding box center [350, 63] width 129 height 14
click at [297, 62] on input "text" at bounding box center [350, 63] width 129 height 14
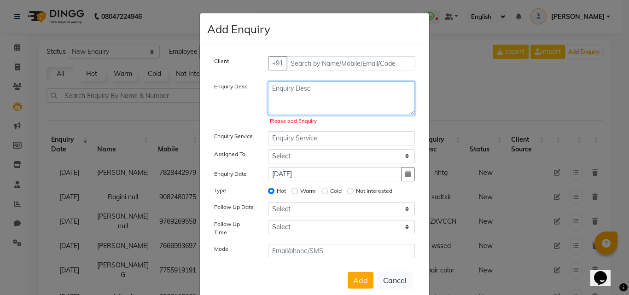
click at [297, 84] on textarea at bounding box center [341, 98] width 147 height 34
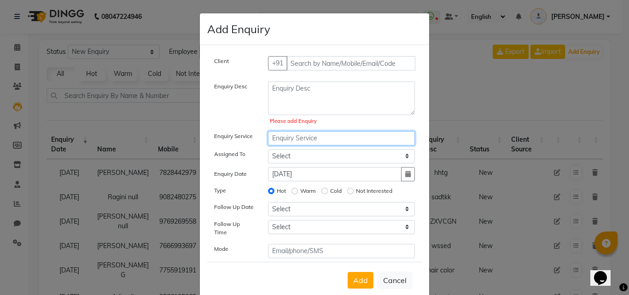
click at [304, 133] on input "text" at bounding box center [341, 138] width 147 height 14
click at [302, 153] on select "Select Aayush Yadav Admin A Jagdish K Akshay Ankit Anuja April Arvind Ashvin as…" at bounding box center [341, 156] width 147 height 14
click at [242, 119] on div "Enquiry Desc" at bounding box center [234, 104] width 54 height 46
click at [311, 158] on select "Select Aayush Yadav Admin A Jagdish K Akshay Ankit Anuja April Arvind Ashvin as…" at bounding box center [341, 156] width 147 height 14
click at [257, 148] on div "Client +91 Enquiry Desc Please add Enquiry Enquiry Service Assigned To Select A…" at bounding box center [314, 157] width 214 height 202
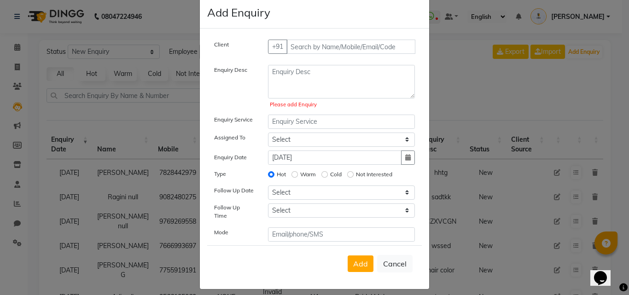
scroll to position [18, 0]
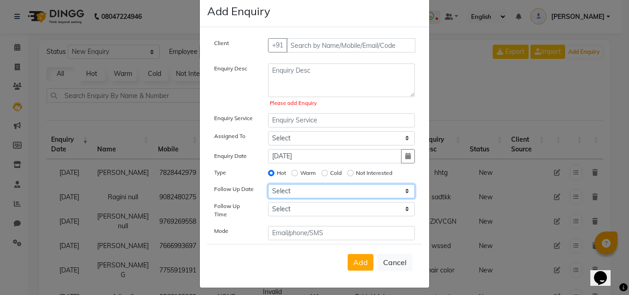
click at [336, 191] on select "Select Today Tomorrow In 2 days (Saturday) In 3 days (Sunday) In 4 days (Monday…" at bounding box center [341, 191] width 147 height 14
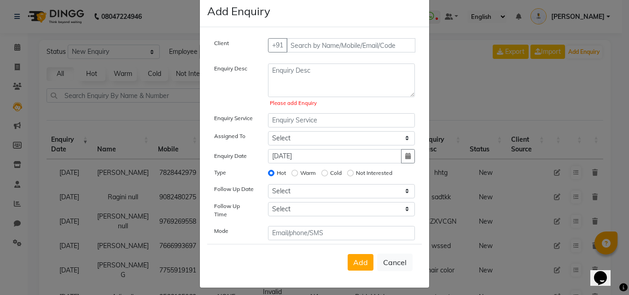
click at [255, 167] on div "Type" at bounding box center [234, 173] width 54 height 13
click at [285, 208] on select "Select 07:00 AM 07:05 AM 07:10 AM 07:15 AM 07:20 AM 07:25 AM 07:30 AM 07:35 AM …" at bounding box center [341, 209] width 147 height 14
click at [385, 255] on button "Cancel" at bounding box center [394, 262] width 35 height 17
select select
radio input "false"
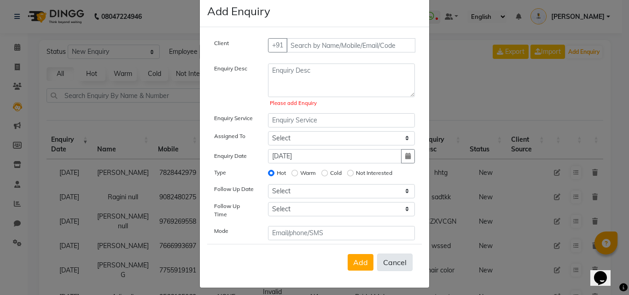
select select
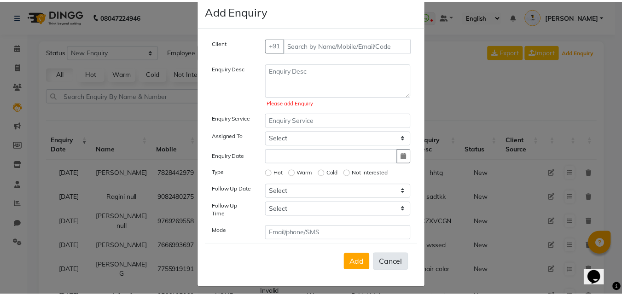
scroll to position [6, 0]
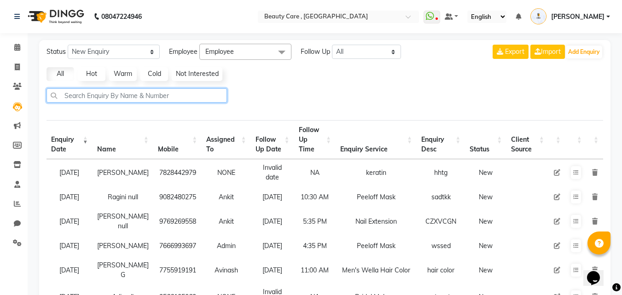
click at [164, 98] on input "text" at bounding box center [136, 95] width 180 height 14
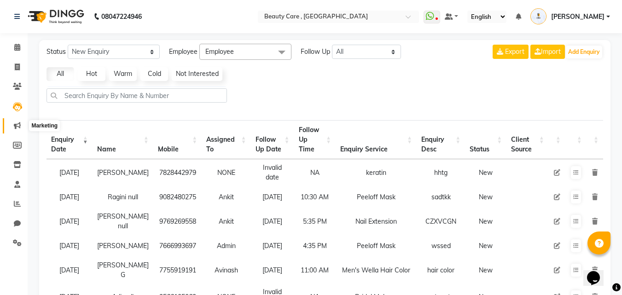
click at [17, 125] on icon at bounding box center [17, 125] width 7 height 7
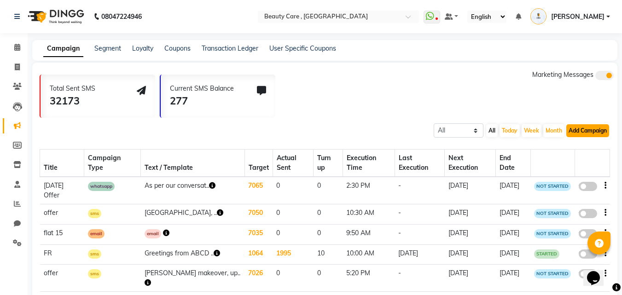
click at [576, 129] on button "Add Campaign" at bounding box center [587, 130] width 43 height 13
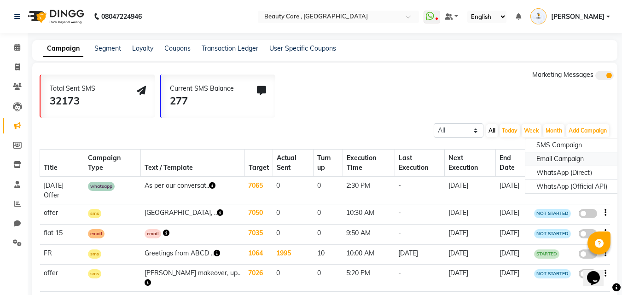
click at [559, 165] on div "Email Campaign" at bounding box center [571, 159] width 93 height 14
select select "2"
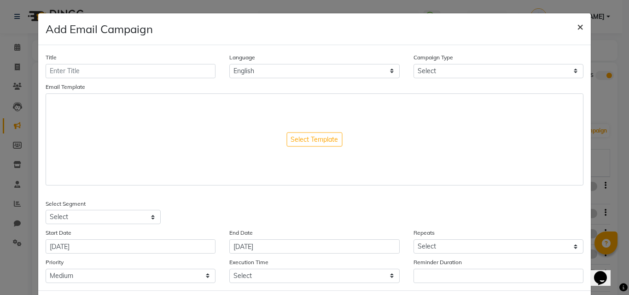
click at [577, 30] on span "×" at bounding box center [580, 26] width 6 height 14
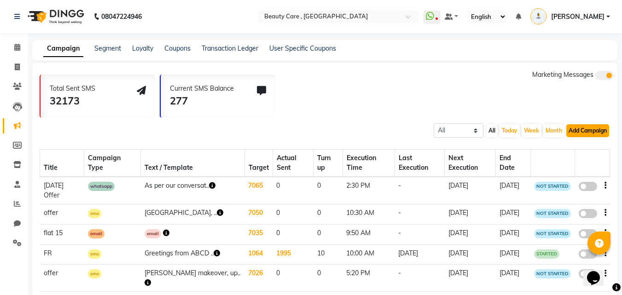
click at [579, 126] on button "Add Campaign" at bounding box center [587, 130] width 43 height 13
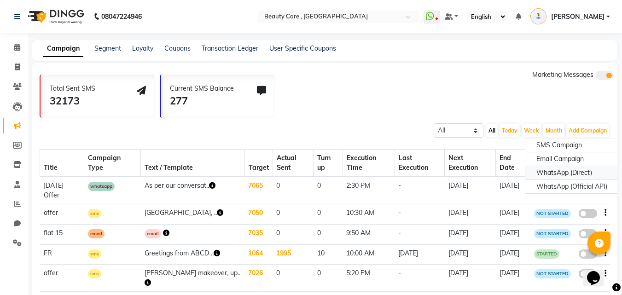
click at [565, 169] on div "WhatsApp (Direct)" at bounding box center [571, 173] width 93 height 14
select select "2"
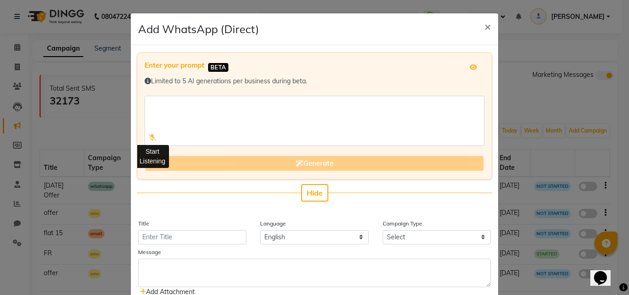
click at [148, 139] on icon at bounding box center [152, 137] width 8 height 6
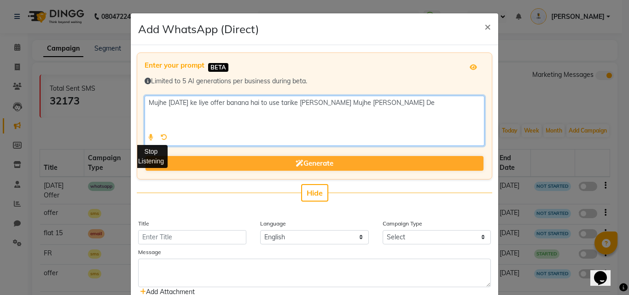
type textarea "Mujhe Karva Chauth ke liye offer banana hai to use tarike Ka campen Mujhe Banak…"
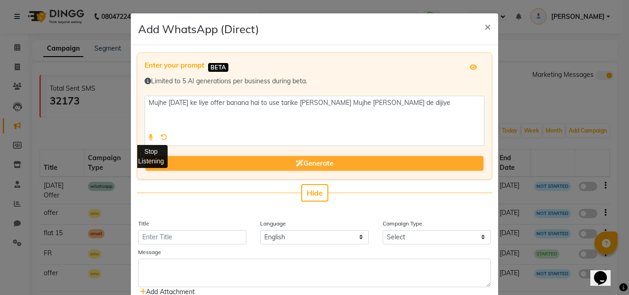
click at [148, 136] on icon at bounding box center [150, 137] width 5 height 6
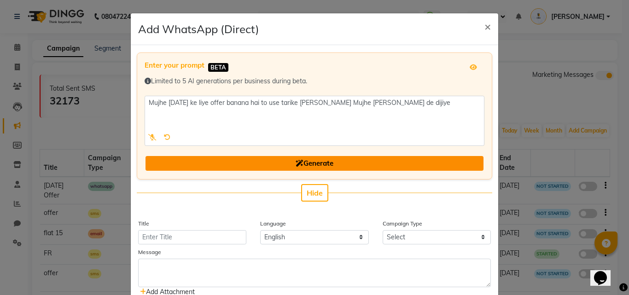
click at [276, 164] on button "Generate" at bounding box center [314, 163] width 338 height 15
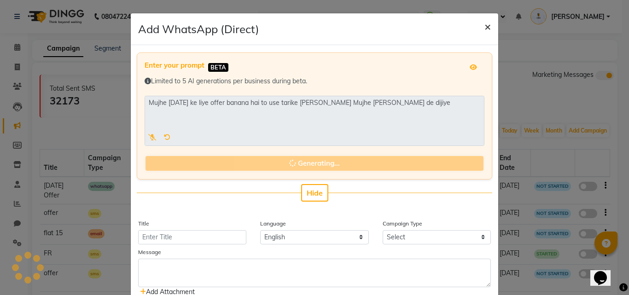
click at [484, 23] on span "×" at bounding box center [487, 26] width 6 height 14
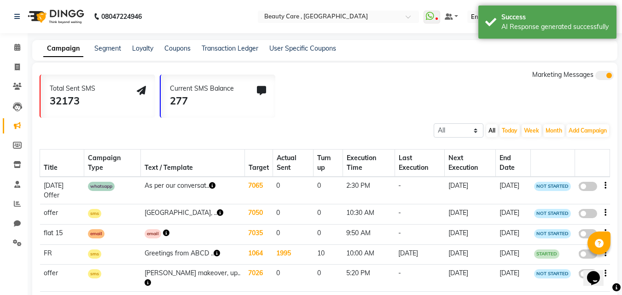
click at [103, 41] on div "Campaign Segment Loyalty Coupons Transaction Ledger User Specific Coupons" at bounding box center [324, 50] width 585 height 21
click at [104, 47] on link "Segment" at bounding box center [107, 48] width 27 height 8
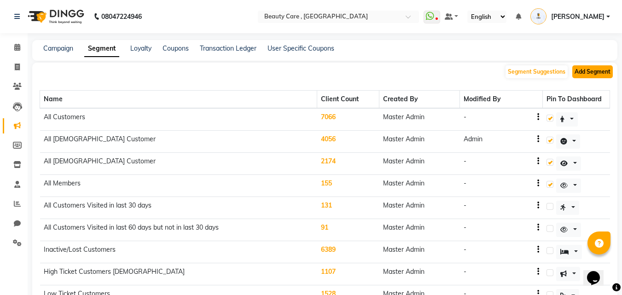
click at [588, 69] on button "Add Segment" at bounding box center [592, 71] width 40 height 13
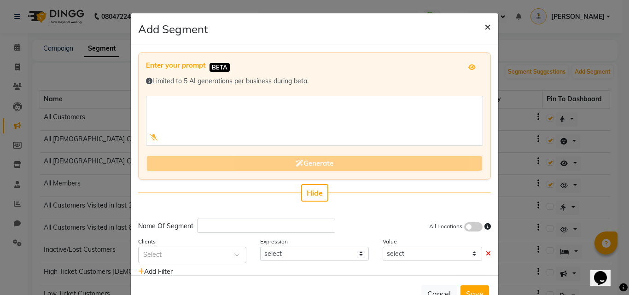
click at [484, 22] on span "×" at bounding box center [487, 26] width 6 height 14
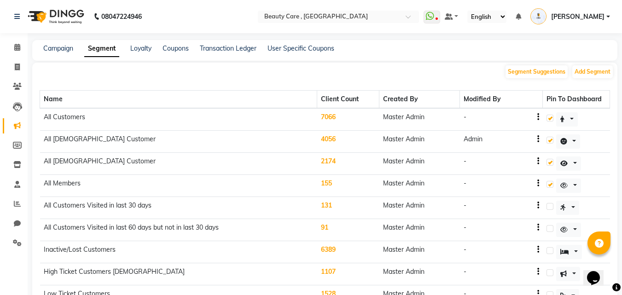
click at [144, 52] on div "Loyalty" at bounding box center [140, 49] width 21 height 10
click at [144, 47] on link "Loyalty" at bounding box center [140, 48] width 21 height 8
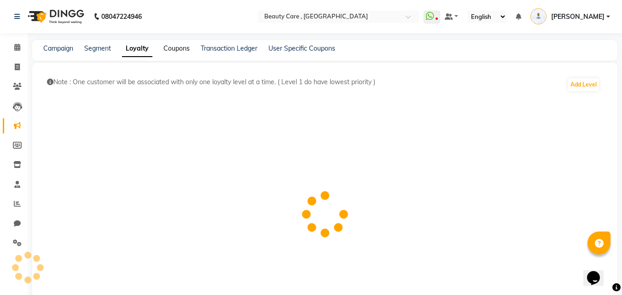
click at [173, 48] on link "Coupons" at bounding box center [176, 48] width 26 height 8
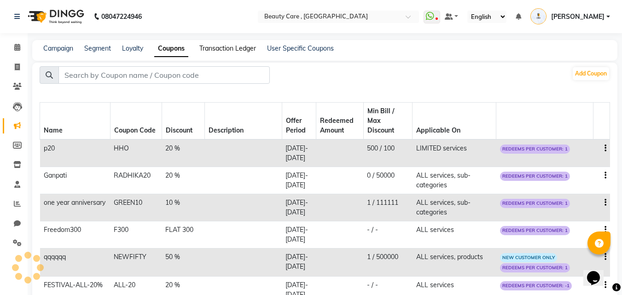
click at [225, 48] on link "Transaction Ledger" at bounding box center [227, 48] width 57 height 8
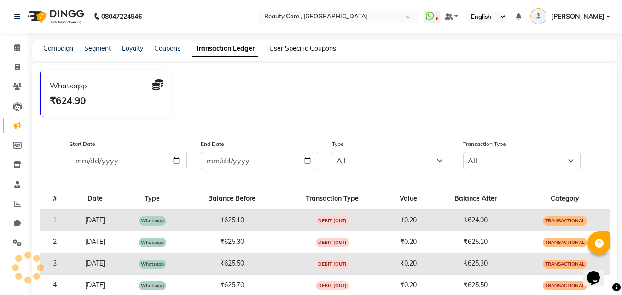
click at [293, 49] on link "User Specific Coupons" at bounding box center [302, 48] width 67 height 8
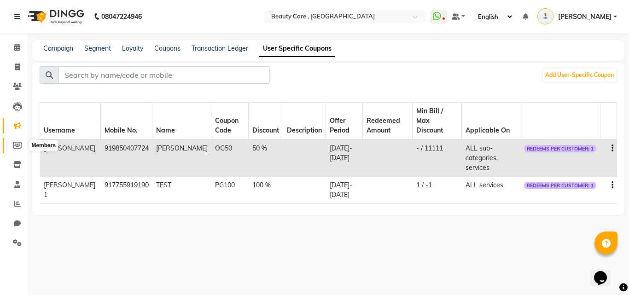
click at [16, 148] on icon at bounding box center [17, 145] width 9 height 7
select select
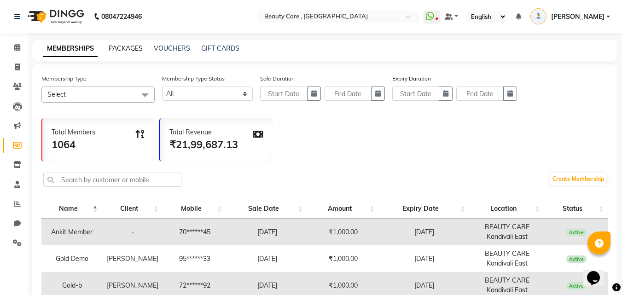
click at [128, 51] on link "PACKAGES" at bounding box center [126, 48] width 34 height 8
select select
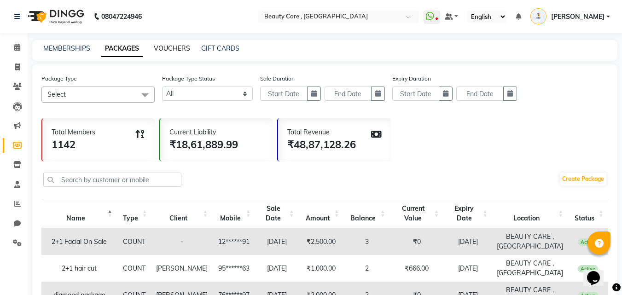
click at [181, 51] on link "VOUCHERS" at bounding box center [172, 48] width 36 height 8
select select
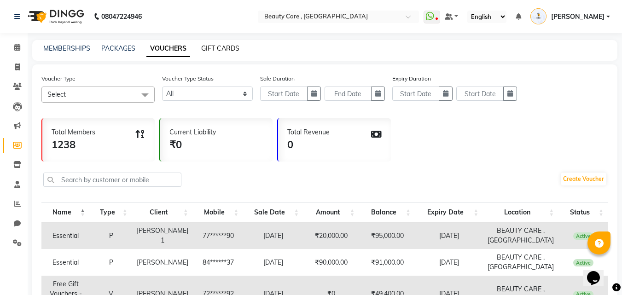
click at [217, 46] on link "GIFT CARDS" at bounding box center [220, 48] width 38 height 8
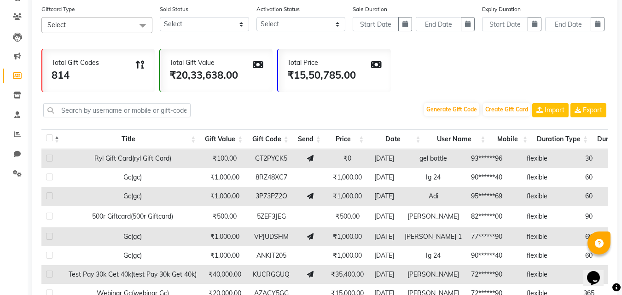
scroll to position [61, 0]
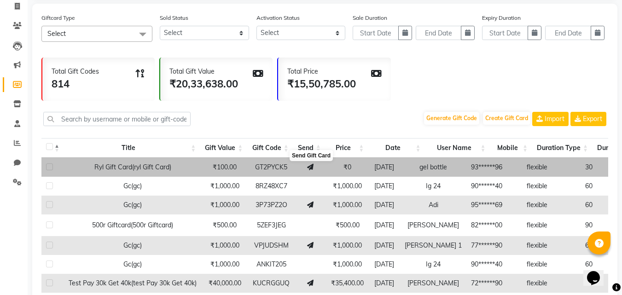
click at [308, 170] on icon at bounding box center [310, 167] width 6 height 6
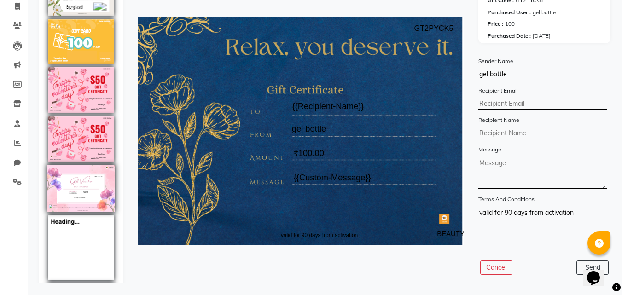
click at [72, 167] on img at bounding box center [81, 188] width 68 height 47
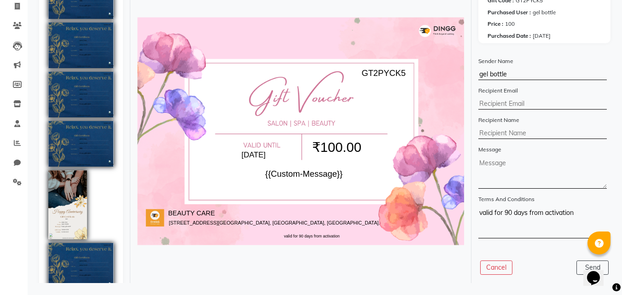
scroll to position [629, 0]
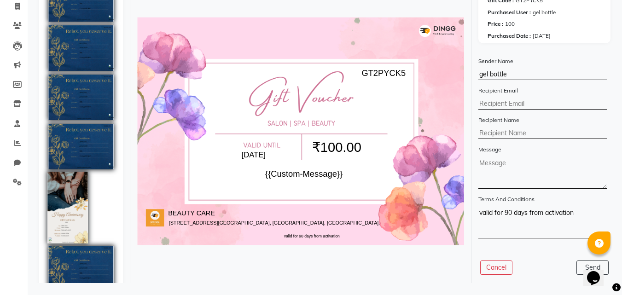
click at [69, 172] on img at bounding box center [67, 208] width 40 height 72
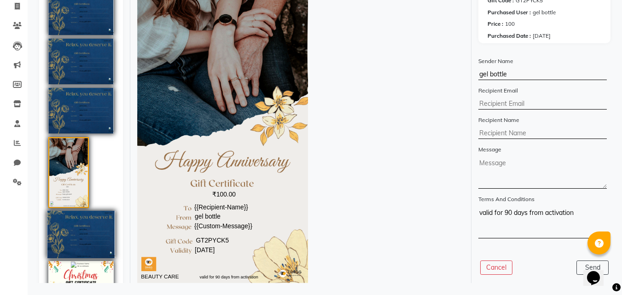
scroll to position [668, 0]
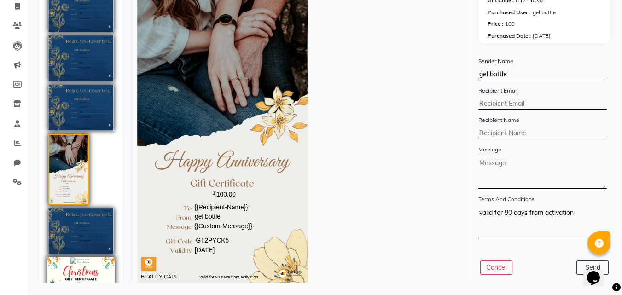
click at [73, 257] on img at bounding box center [81, 280] width 68 height 47
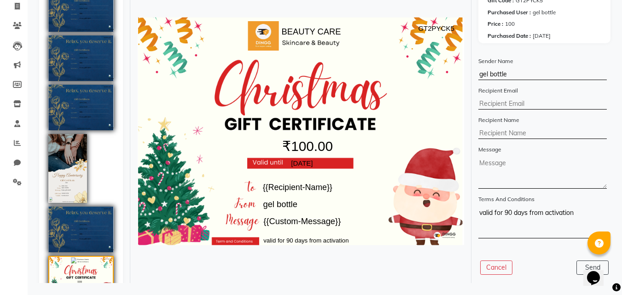
scroll to position [0, 0]
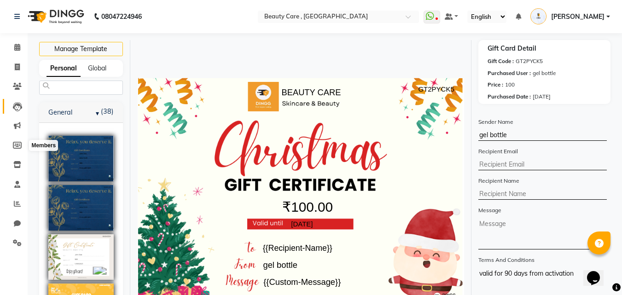
scroll to position [668, 0]
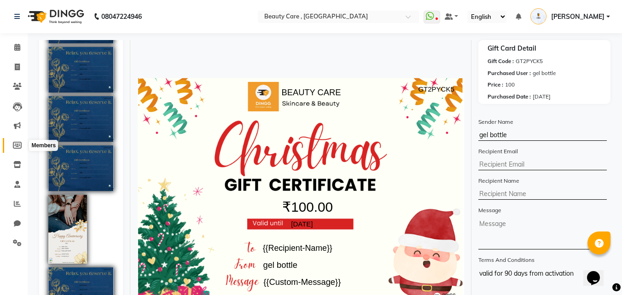
click at [17, 145] on icon at bounding box center [17, 145] width 9 height 7
select select
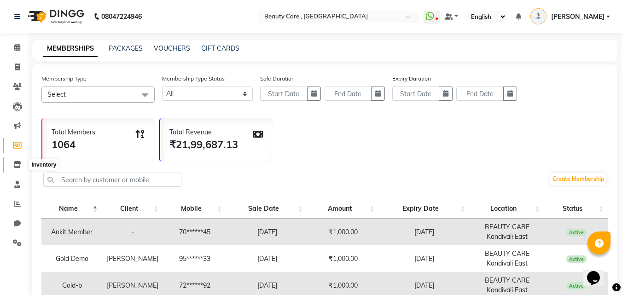
click at [17, 162] on icon at bounding box center [17, 164] width 8 height 7
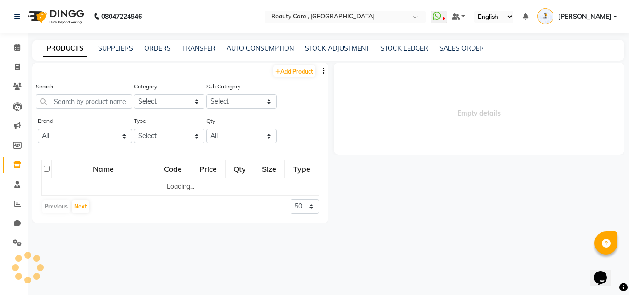
select select
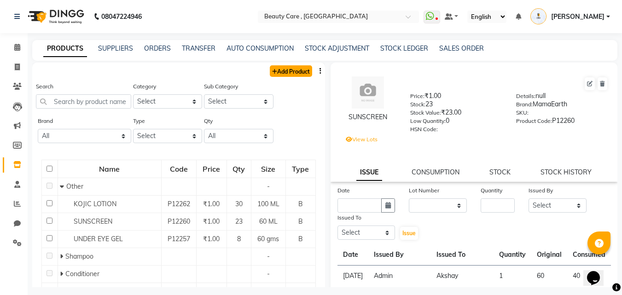
click at [279, 72] on link "Add Product" at bounding box center [291, 71] width 42 height 12
select select "true"
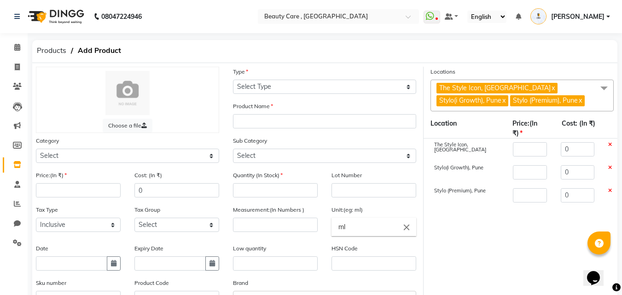
scroll to position [108, 0]
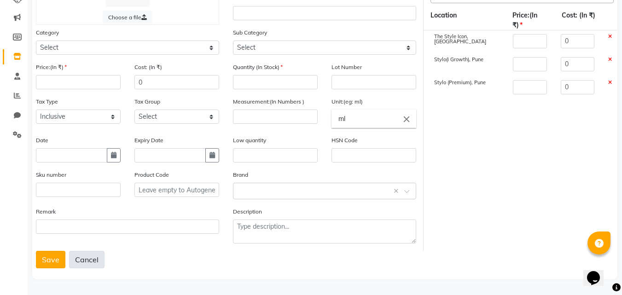
click at [76, 261] on button "Cancel" at bounding box center [86, 259] width 35 height 17
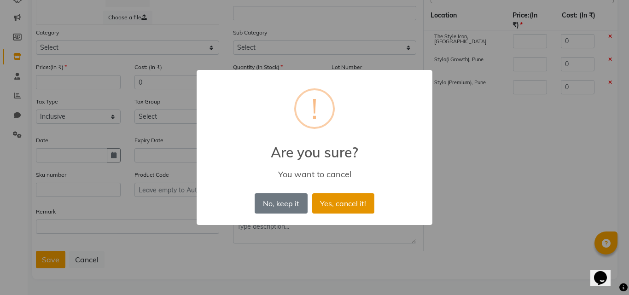
click at [317, 206] on button "Yes, cancel it!" at bounding box center [343, 203] width 62 height 20
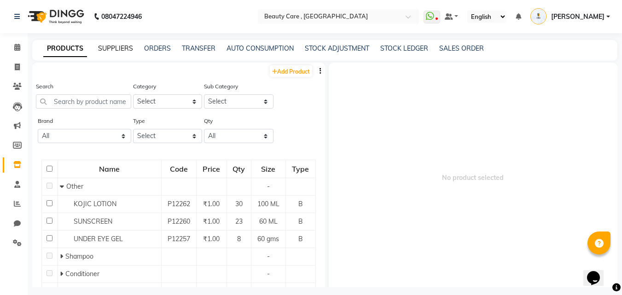
click at [118, 51] on link "SUPPLIERS" at bounding box center [115, 48] width 35 height 8
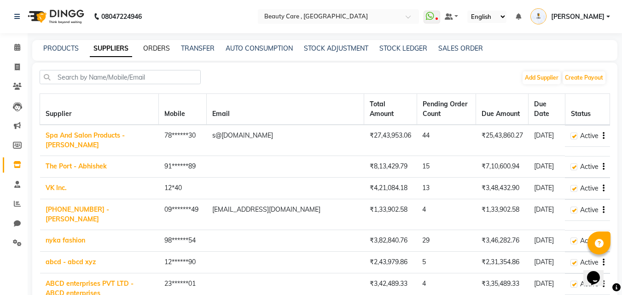
click at [152, 50] on link "ORDERS" at bounding box center [156, 48] width 27 height 8
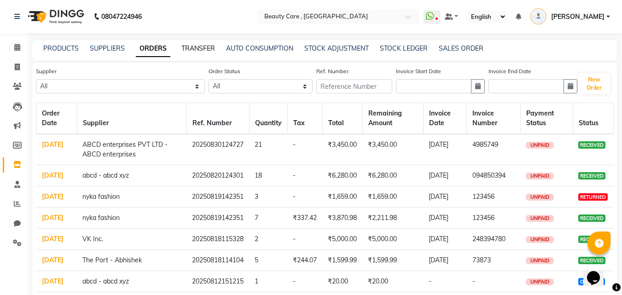
click at [195, 46] on link "TRANSFER" at bounding box center [198, 48] width 34 height 8
select select "sender"
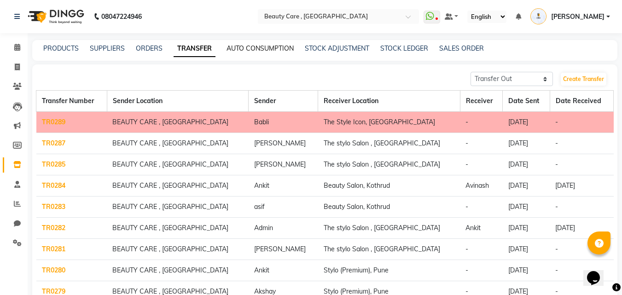
click at [259, 48] on link "AUTO CONSUMPTION" at bounding box center [259, 48] width 67 height 8
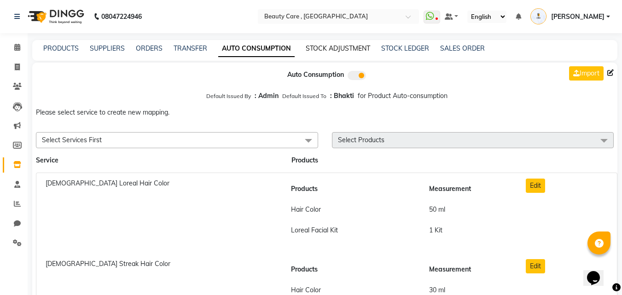
click at [330, 48] on link "STOCK ADJUSTMENT" at bounding box center [338, 48] width 64 height 8
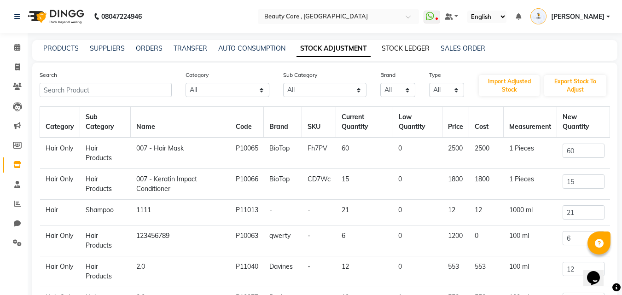
click at [401, 47] on link "STOCK LEDGER" at bounding box center [405, 48] width 48 height 8
select select "all"
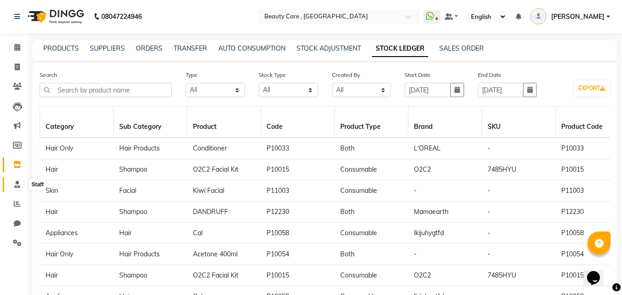
click at [16, 187] on icon at bounding box center [17, 184] width 6 height 7
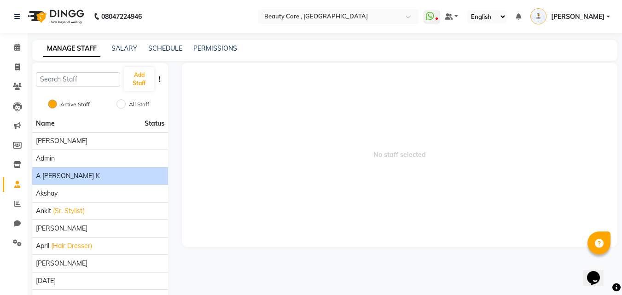
click at [96, 173] on div "A [PERSON_NAME] K" at bounding box center [100, 176] width 128 height 10
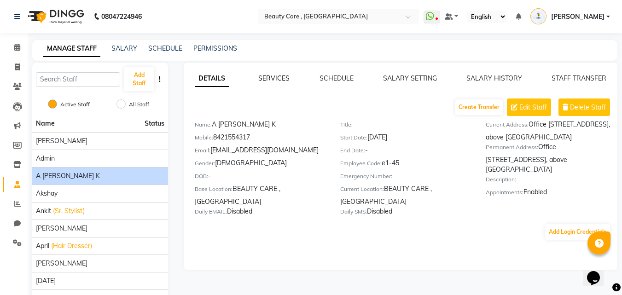
click at [269, 76] on link "SERVICES" at bounding box center [273, 78] width 31 height 8
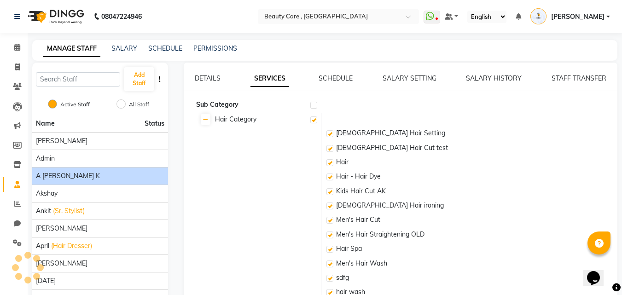
checkbox input "true"
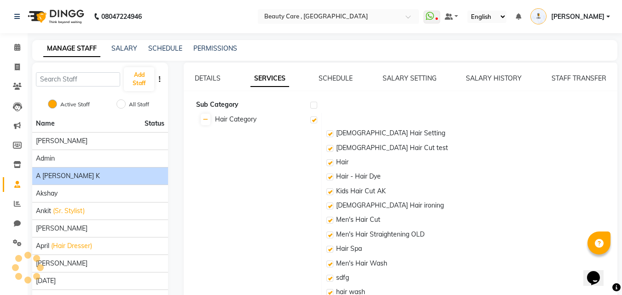
checkbox input "true"
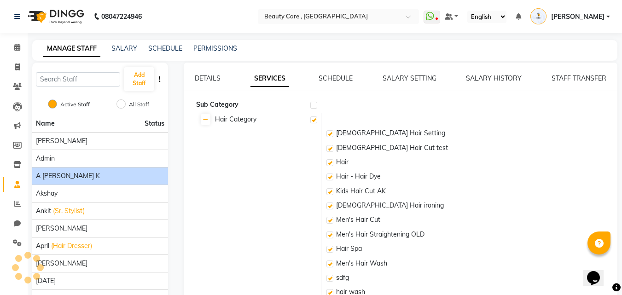
checkbox input "true"
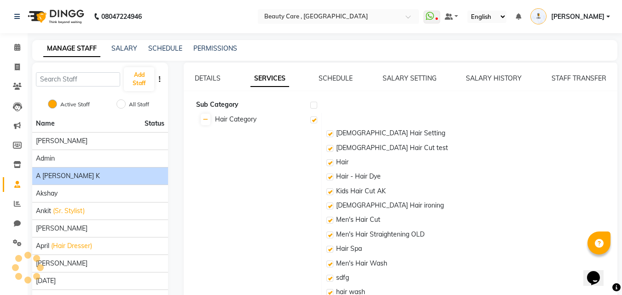
checkbox input "true"
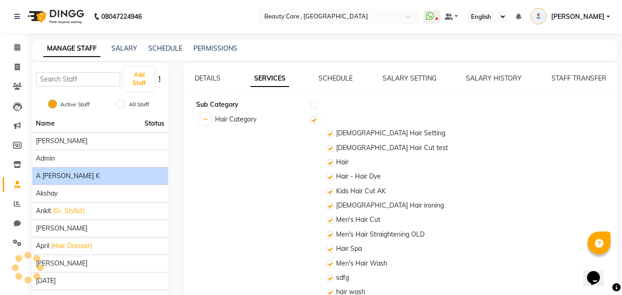
checkbox input "true"
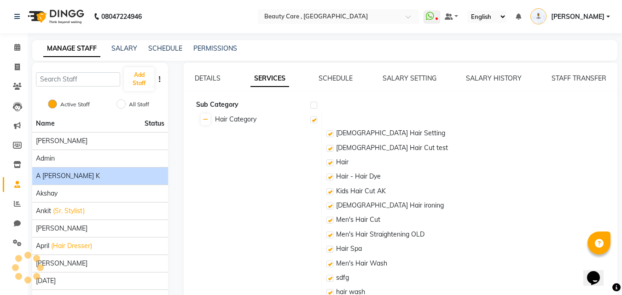
checkbox input "true"
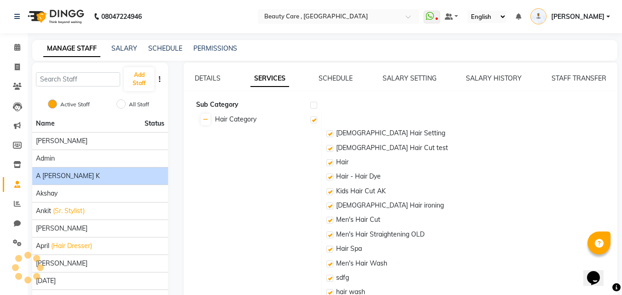
checkbox input "true"
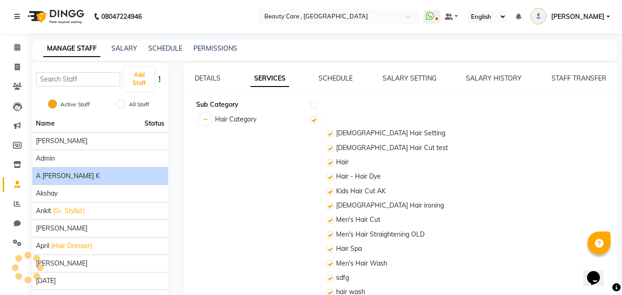
checkbox input "true"
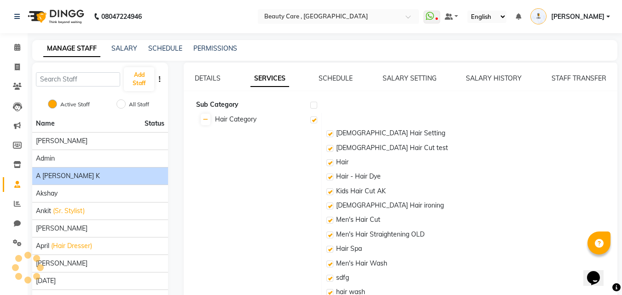
checkbox input "true"
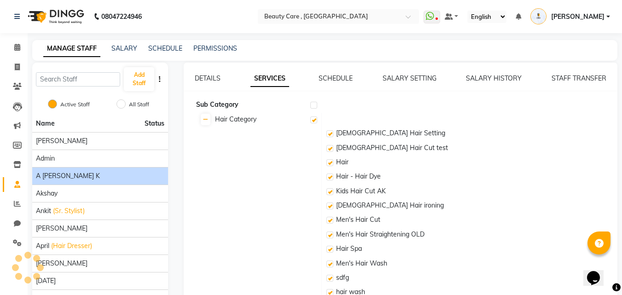
checkbox input "true"
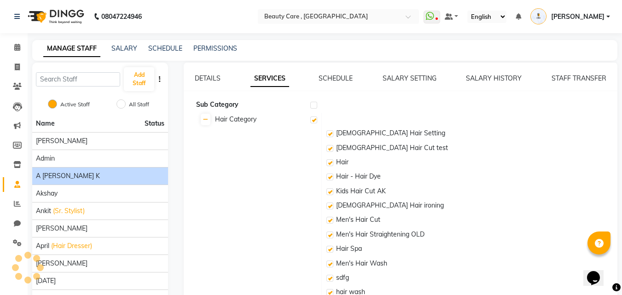
checkbox input "true"
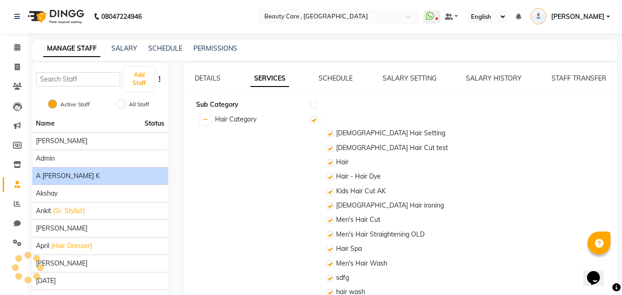
checkbox input "true"
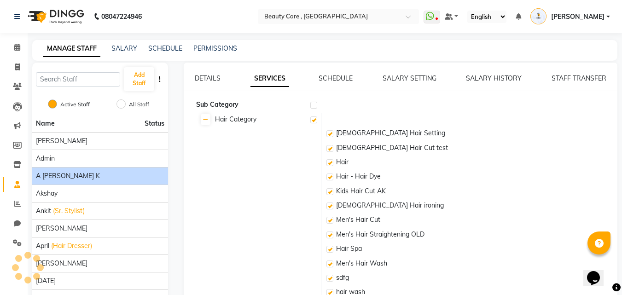
checkbox input "true"
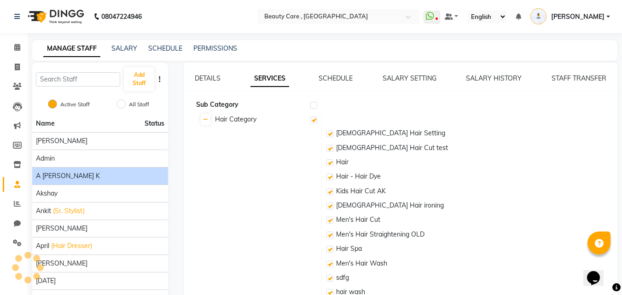
checkbox input "true"
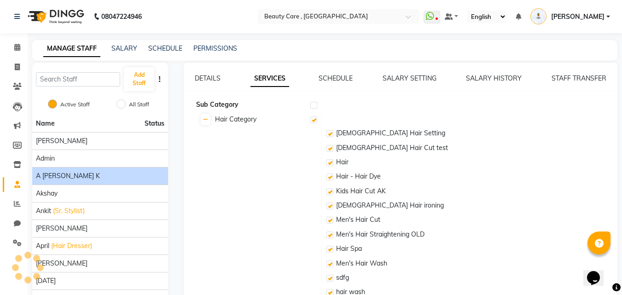
checkbox input "true"
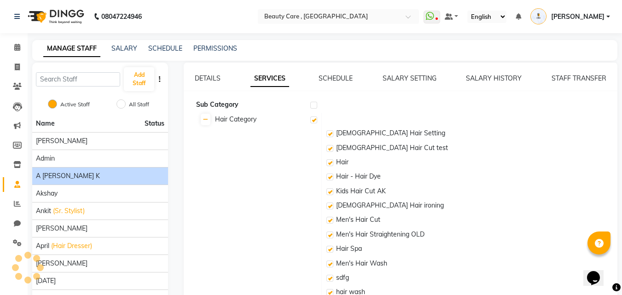
checkbox input "true"
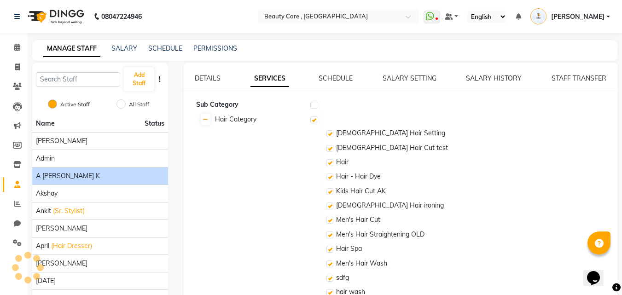
checkbox input "true"
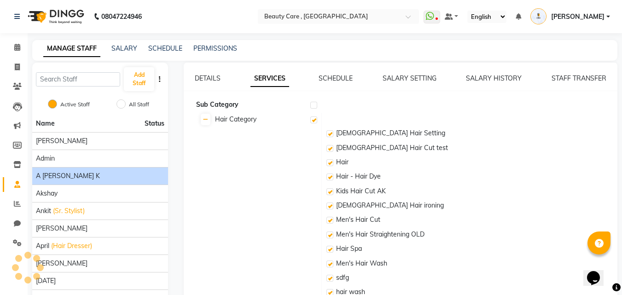
checkbox input "true"
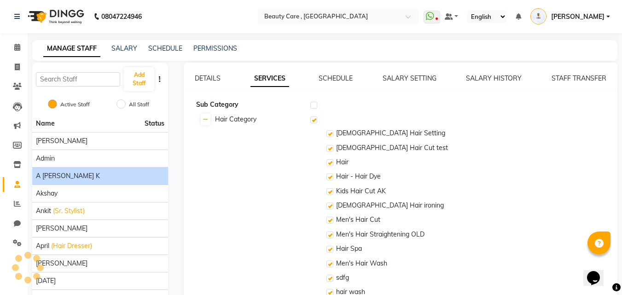
checkbox input "true"
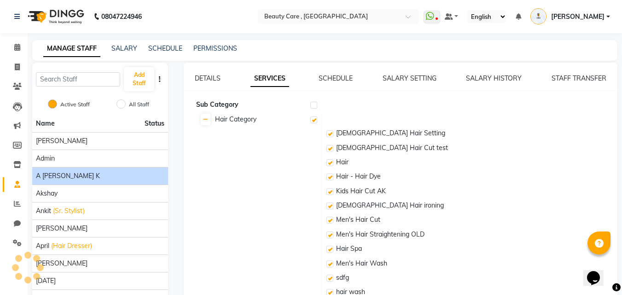
checkbox input "true"
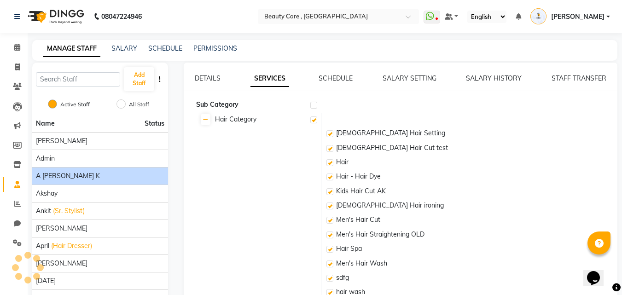
checkbox input "true"
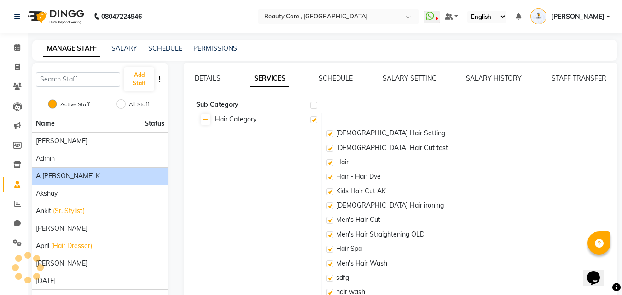
checkbox input "true"
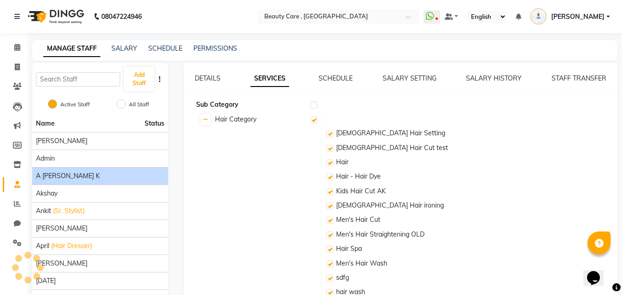
checkbox input "true"
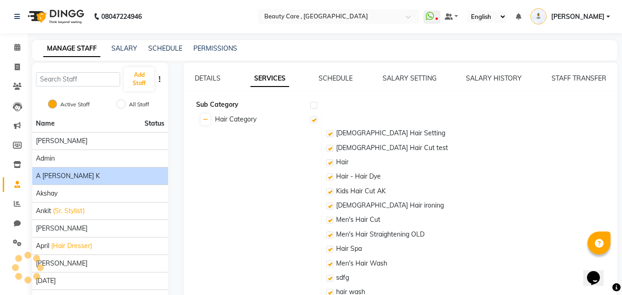
checkbox input "true"
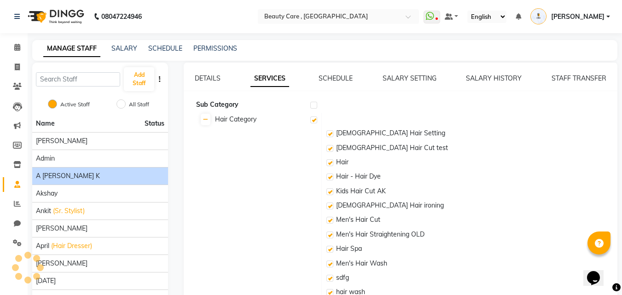
checkbox input "true"
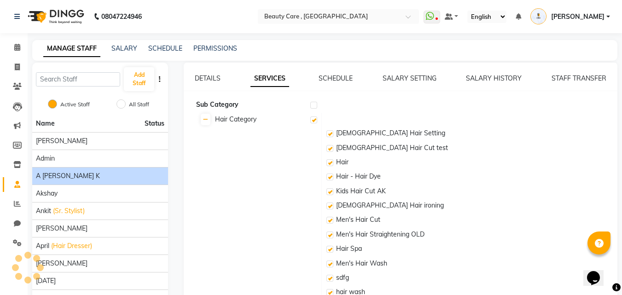
checkbox input "true"
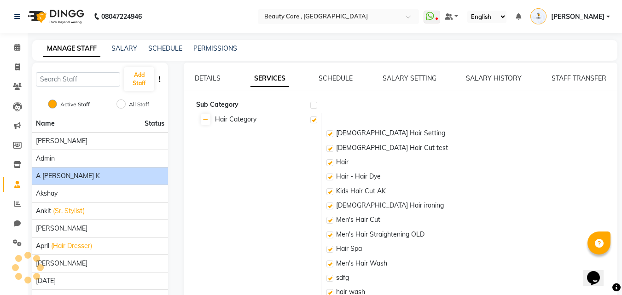
checkbox input "true"
click at [343, 75] on link "SCHEDULE" at bounding box center [335, 78] width 34 height 8
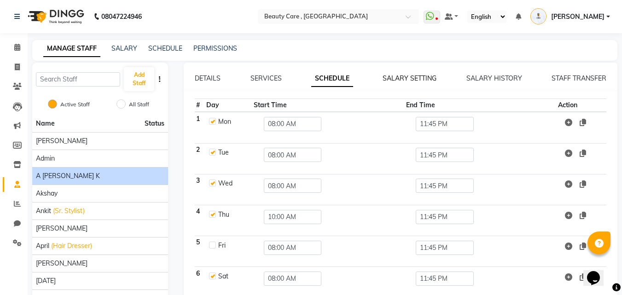
click at [415, 78] on link "SALARY SETTING" at bounding box center [409, 78] width 54 height 8
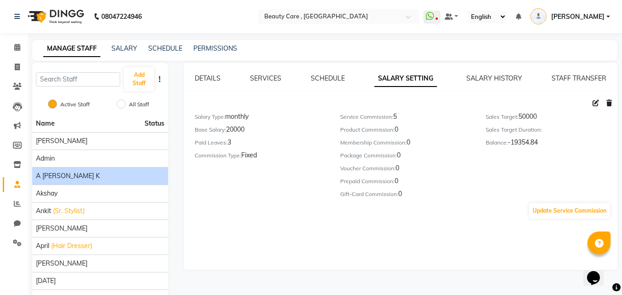
click at [494, 83] on div "DETAILS SERVICES SCHEDULE SALARY SETTING SALARY HISTORY STAFF TRANSFER Salary T…" at bounding box center [400, 147] width 433 height 146
click at [490, 80] on link "SALARY HISTORY" at bounding box center [494, 78] width 56 height 8
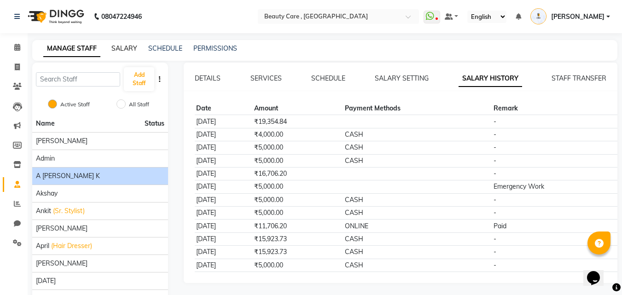
click at [126, 50] on link "SALARY" at bounding box center [124, 48] width 26 height 8
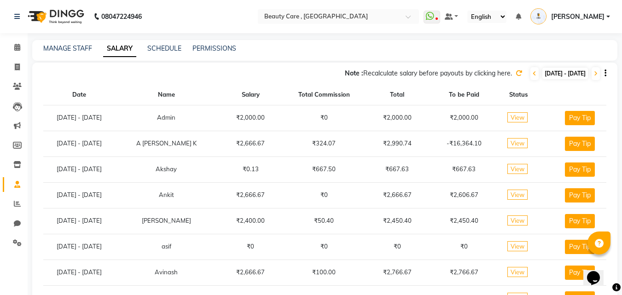
click at [524, 116] on span "View" at bounding box center [517, 117] width 20 height 10
click at [575, 118] on button "Pay Tip" at bounding box center [580, 118] width 30 height 14
select select "1"
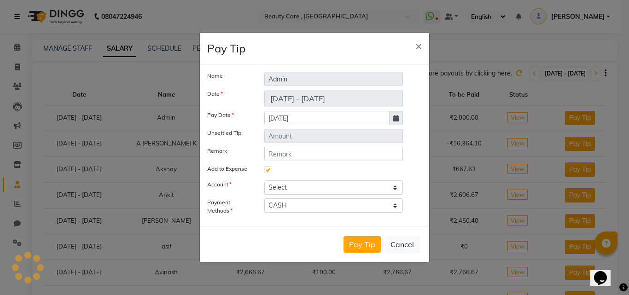
type input "0"
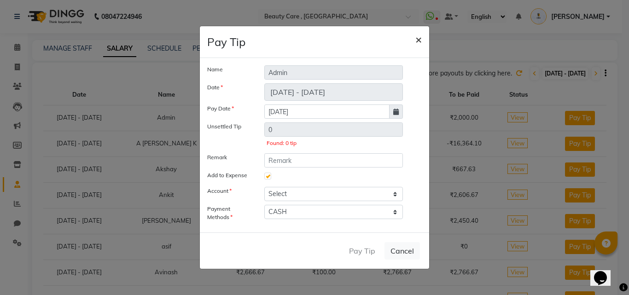
click at [414, 44] on button "×" at bounding box center [418, 39] width 21 height 26
checkbox input "false"
select select
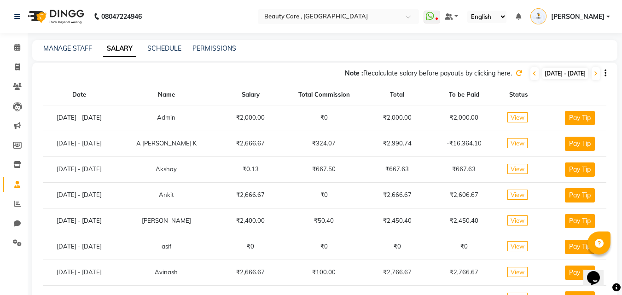
click at [177, 42] on div "MANAGE STAFF SALARY SCHEDULE PERMISSIONS" at bounding box center [324, 50] width 585 height 21
click at [171, 47] on link "SCHEDULE" at bounding box center [164, 48] width 34 height 8
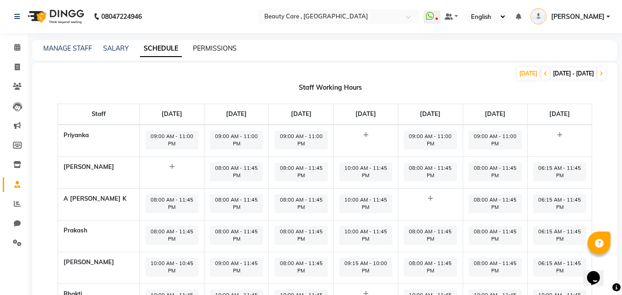
click at [218, 49] on link "PERMISSIONS" at bounding box center [215, 48] width 44 height 8
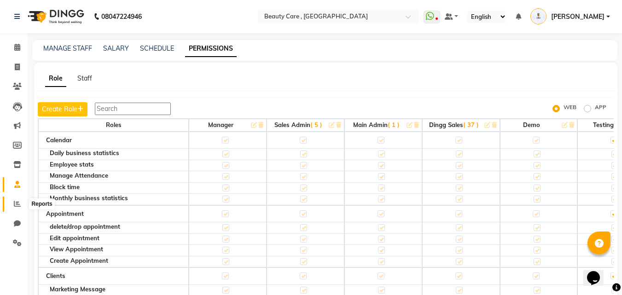
click at [15, 206] on icon at bounding box center [17, 203] width 7 height 7
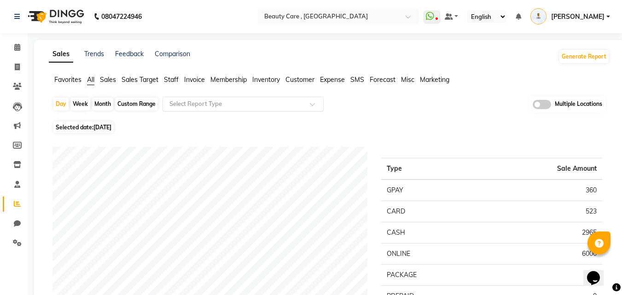
click at [230, 104] on input "text" at bounding box center [233, 103] width 133 height 9
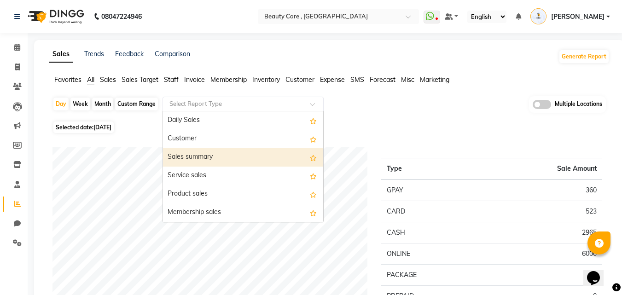
click at [214, 161] on div "Sales summary" at bounding box center [243, 157] width 160 height 18
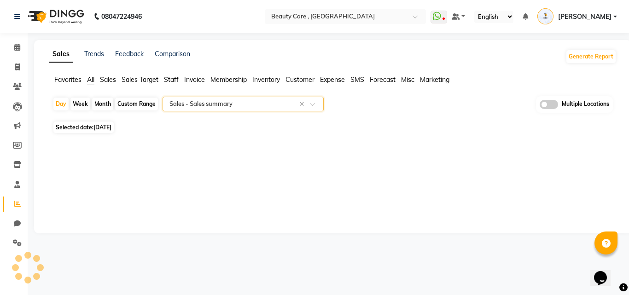
select select "csv"
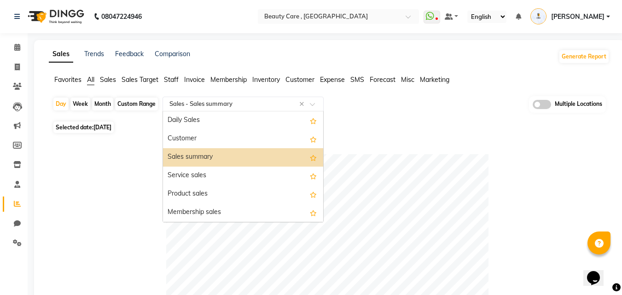
click at [180, 104] on input "text" at bounding box center [233, 103] width 133 height 9
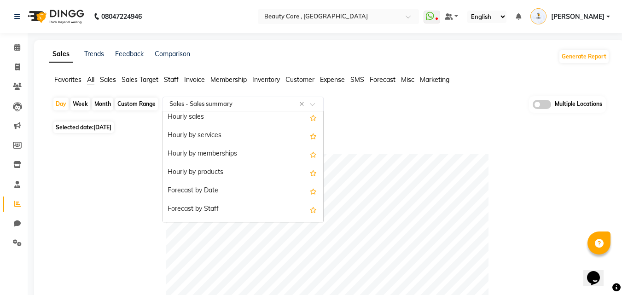
scroll to position [1969, 0]
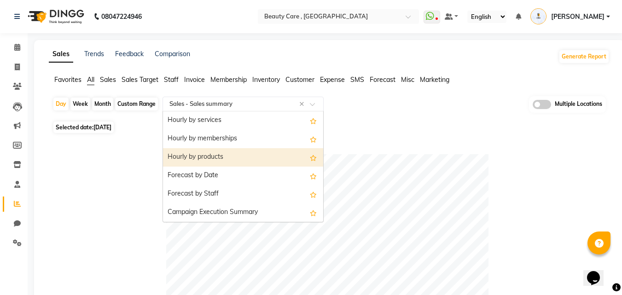
click at [75, 81] on span "Favorites" at bounding box center [67, 79] width 27 height 8
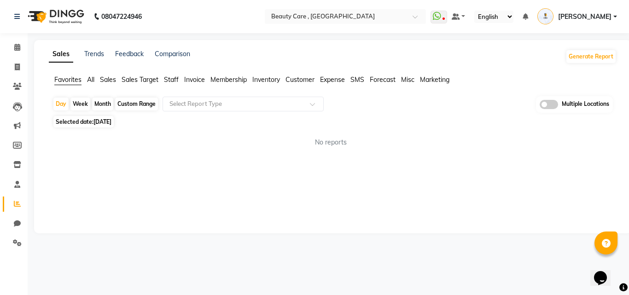
click at [92, 82] on span "All" at bounding box center [90, 79] width 7 height 8
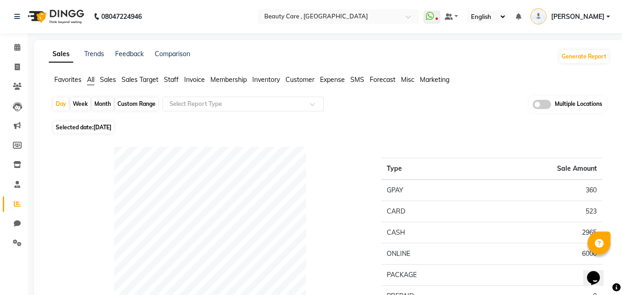
click at [114, 80] on span "Sales" at bounding box center [108, 79] width 16 height 8
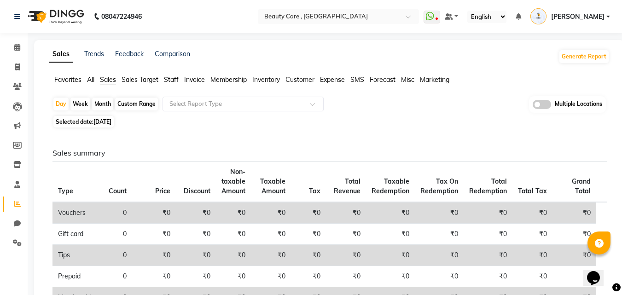
click at [91, 78] on span "All" at bounding box center [90, 79] width 7 height 8
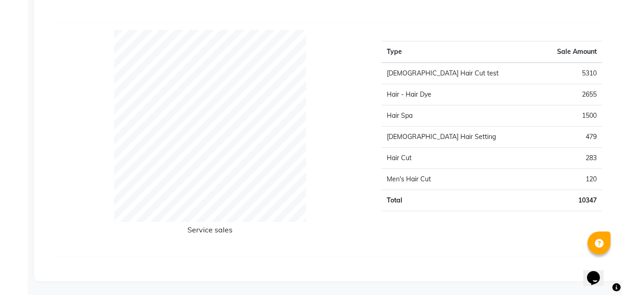
scroll to position [0, 0]
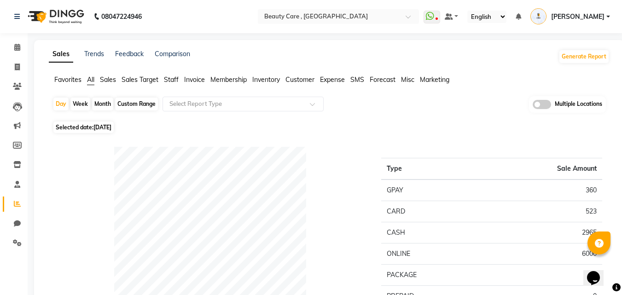
click at [109, 85] on ul "Favorites All Sales Sales Target Staff Invoice Membership Inventory Customer Ex…" at bounding box center [329, 80] width 560 height 10
click at [111, 83] on span "Sales" at bounding box center [108, 79] width 16 height 8
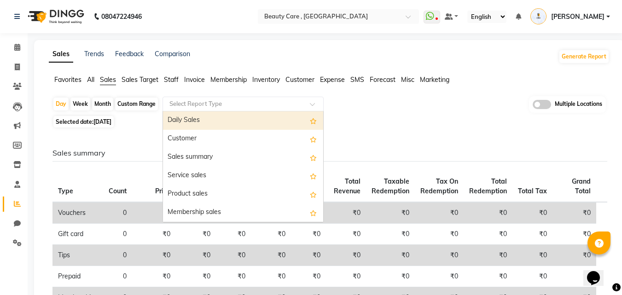
click at [179, 105] on input "text" at bounding box center [233, 103] width 133 height 9
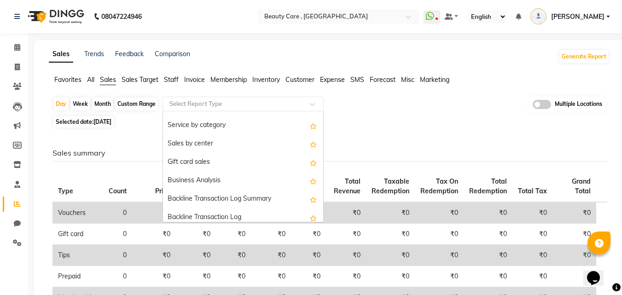
scroll to position [221, 0]
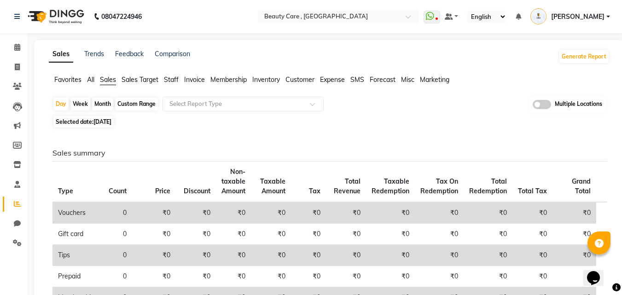
click at [146, 76] on span "Sales Target" at bounding box center [139, 79] width 37 height 8
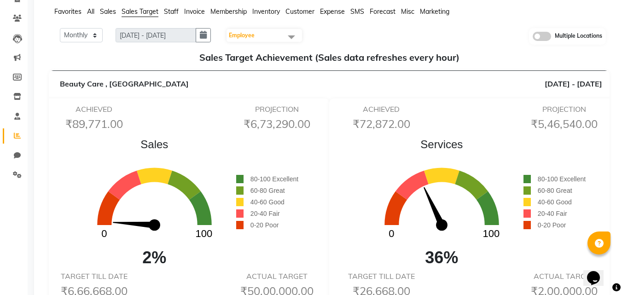
scroll to position [0, 0]
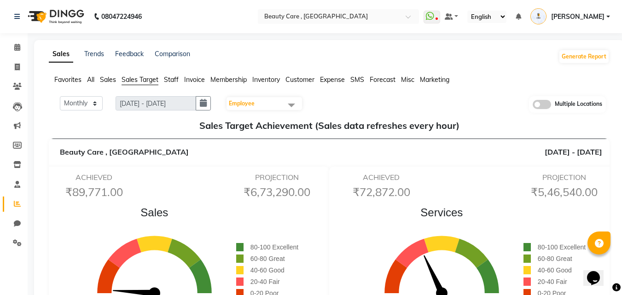
click at [174, 79] on span "Staff" at bounding box center [171, 79] width 15 height 8
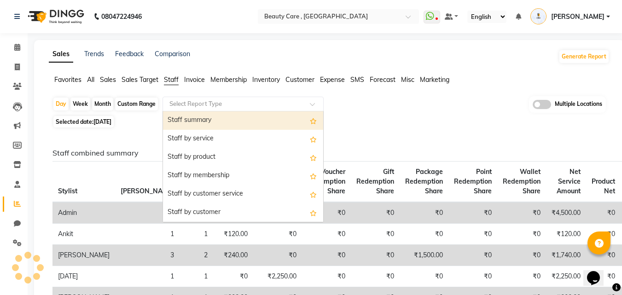
click at [203, 99] on input "text" at bounding box center [233, 103] width 133 height 9
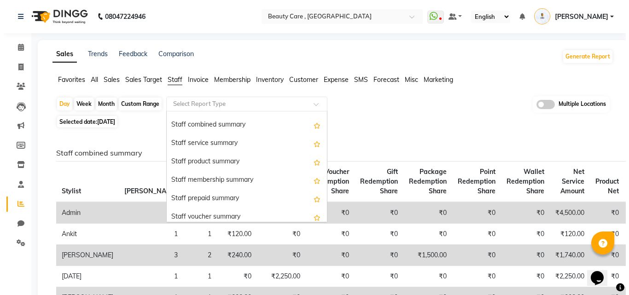
scroll to position [294, 0]
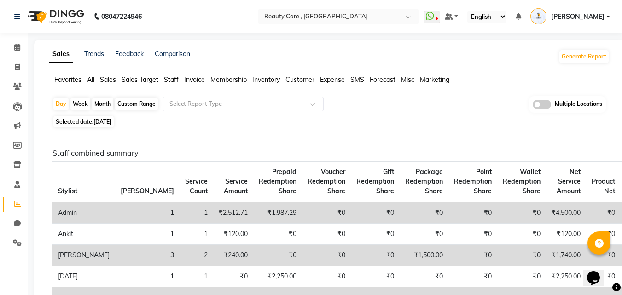
click at [199, 79] on span "Invoice" at bounding box center [194, 79] width 21 height 8
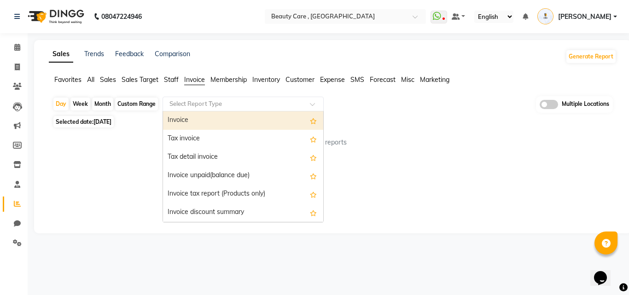
click at [200, 103] on input "text" at bounding box center [233, 103] width 133 height 9
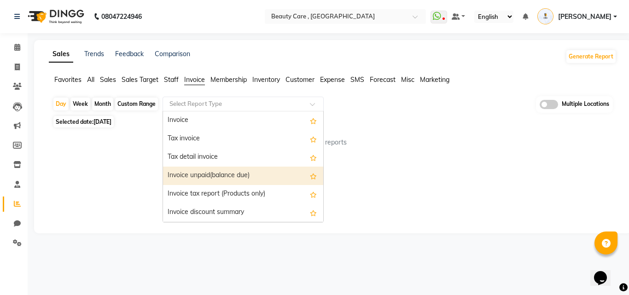
scroll to position [166, 0]
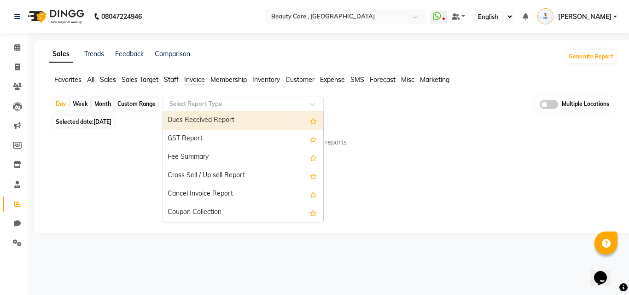
click at [226, 82] on span "Membership" at bounding box center [228, 79] width 36 height 8
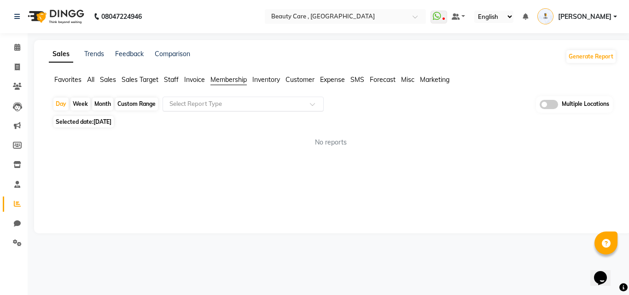
click at [223, 110] on div "Select Report Type" at bounding box center [242, 104] width 161 height 15
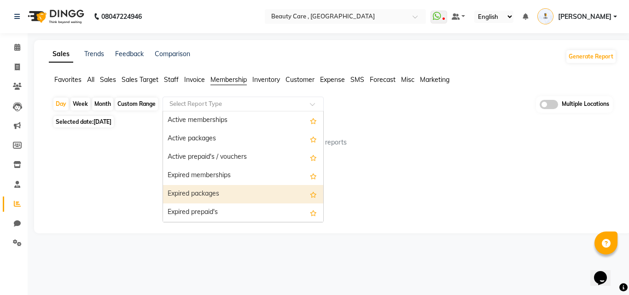
scroll to position [55, 0]
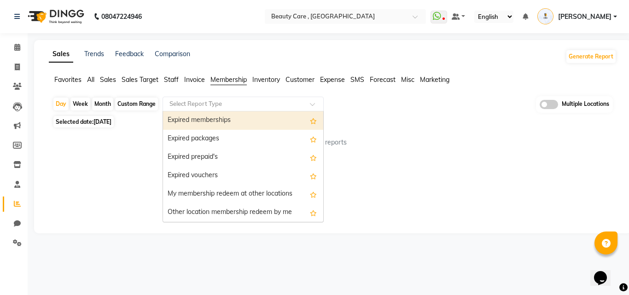
click at [265, 73] on div "Sales Trends Feedback Comparison Generate Report Favorites All Sales Sales Targ…" at bounding box center [332, 136] width 597 height 193
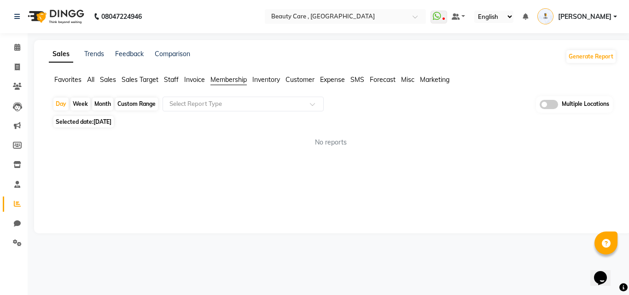
click at [264, 80] on span "Inventory" at bounding box center [266, 79] width 28 height 8
click at [247, 105] on input "text" at bounding box center [233, 103] width 133 height 9
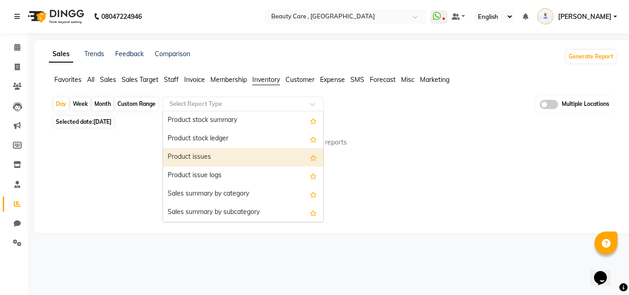
scroll to position [313, 0]
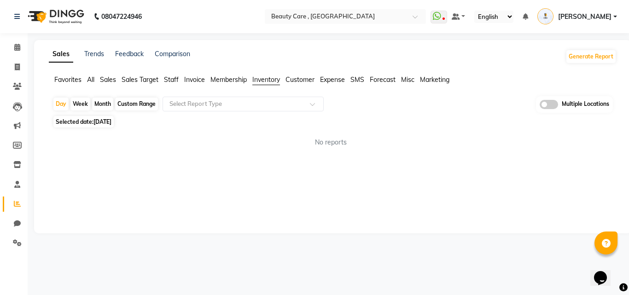
click at [297, 78] on span "Customer" at bounding box center [299, 79] width 29 height 8
click at [260, 103] on input "text" at bounding box center [233, 103] width 133 height 9
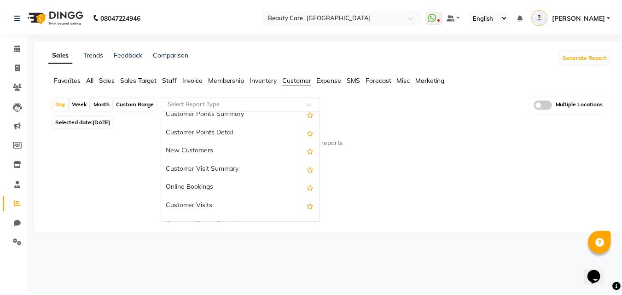
scroll to position [147, 0]
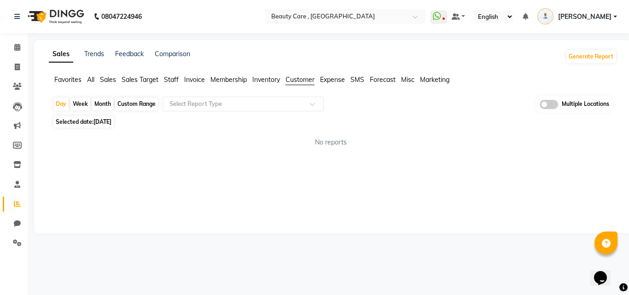
click at [334, 79] on span "Expense" at bounding box center [332, 79] width 25 height 8
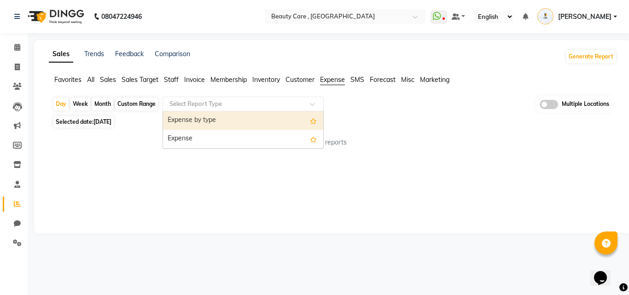
click at [268, 106] on input "text" at bounding box center [233, 103] width 133 height 9
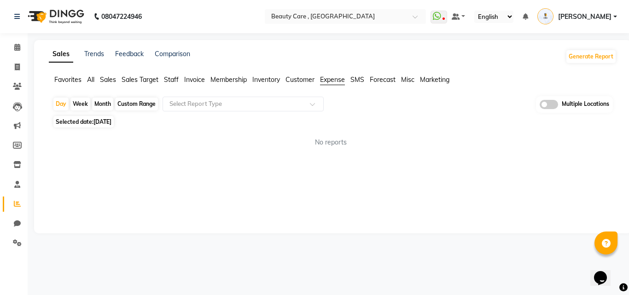
click at [364, 78] on span "SMS" at bounding box center [357, 79] width 14 height 8
click at [96, 55] on link "Trends" at bounding box center [94, 54] width 20 height 8
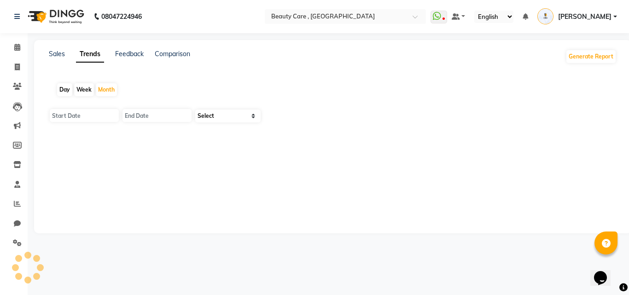
type input "01 September 2025"
type input "30 September 2025"
select select "by_client"
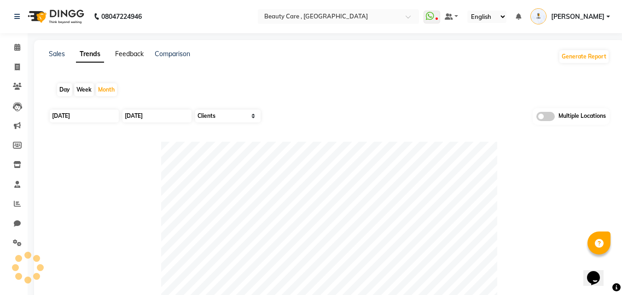
click at [127, 55] on link "Feedback" at bounding box center [129, 54] width 29 height 8
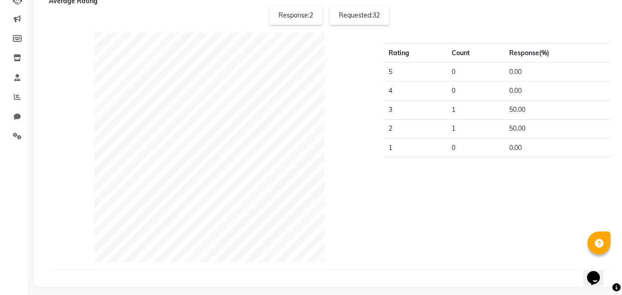
scroll to position [94, 0]
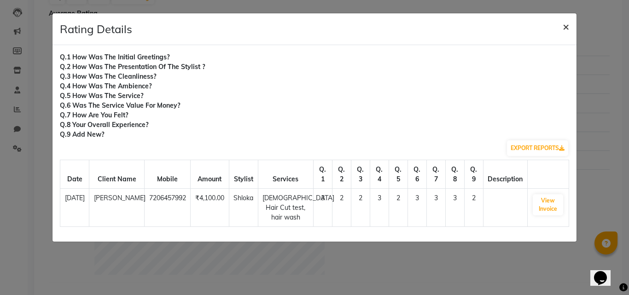
click at [567, 26] on span "×" at bounding box center [565, 26] width 6 height 14
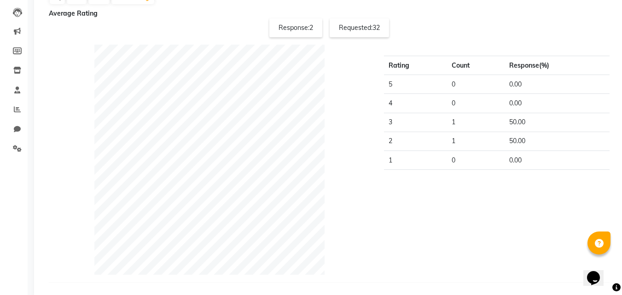
scroll to position [0, 0]
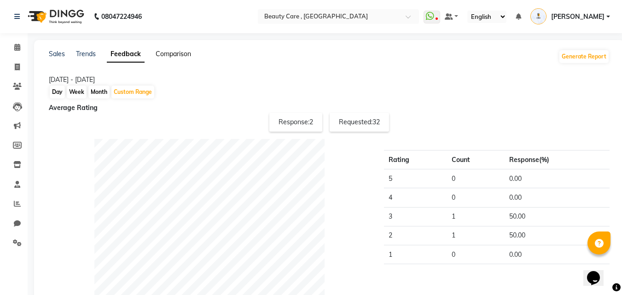
click at [179, 53] on link "Comparison" at bounding box center [173, 54] width 35 height 8
select select "single_date"
select select "single_date_dash"
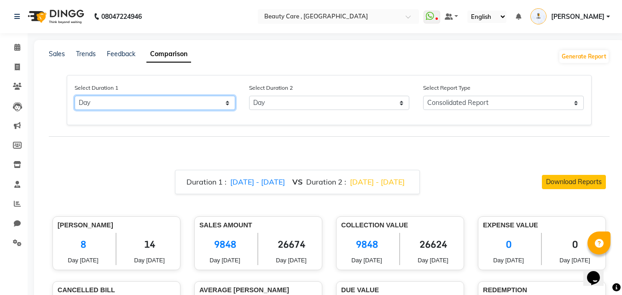
click at [169, 104] on select "Select Day Month Week Custom" at bounding box center [155, 103] width 161 height 14
select select "month"
click at [75, 96] on select "Select Day Month Week Custom" at bounding box center [155, 103] width 161 height 14
select select "9"
select select "2025"
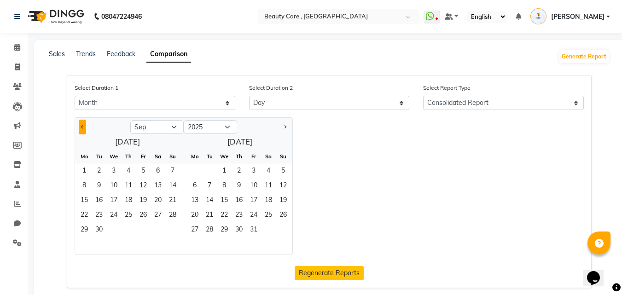
click at [81, 128] on button "Previous month" at bounding box center [82, 127] width 7 height 15
select select "6"
click at [172, 168] on span "1" at bounding box center [172, 171] width 15 height 15
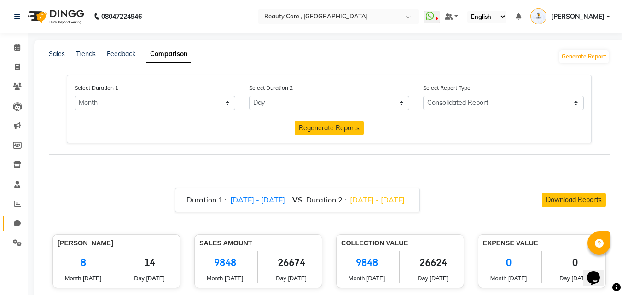
click at [17, 229] on link "Chat" at bounding box center [14, 223] width 22 height 15
select select "100"
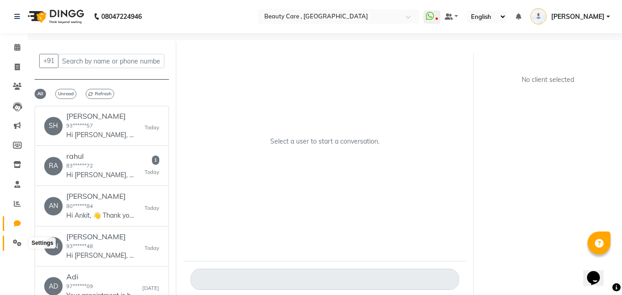
click at [17, 244] on icon at bounding box center [17, 242] width 9 height 7
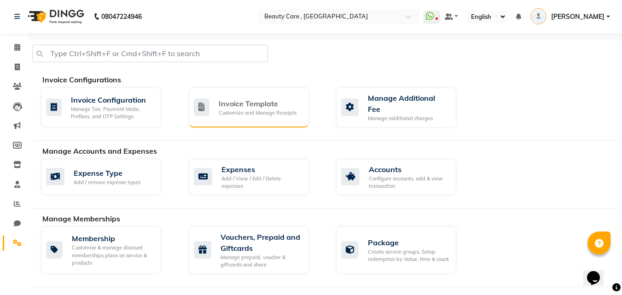
click at [223, 111] on div "Customize and Manage Receipts" at bounding box center [258, 113] width 78 height 8
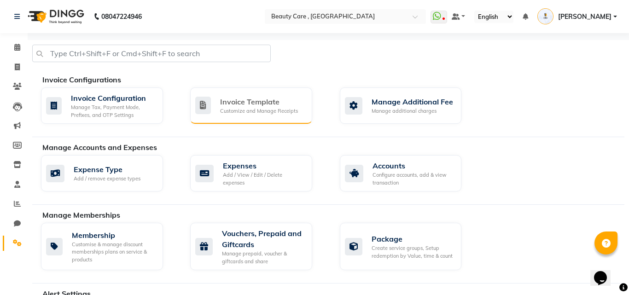
select select "A5"
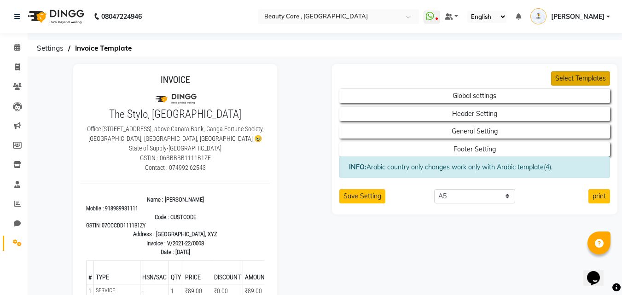
click at [591, 73] on button "Select Templates" at bounding box center [580, 78] width 59 height 14
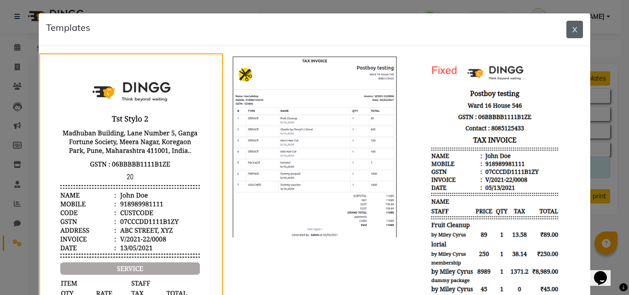
click at [568, 29] on button "X" at bounding box center [574, 29] width 17 height 17
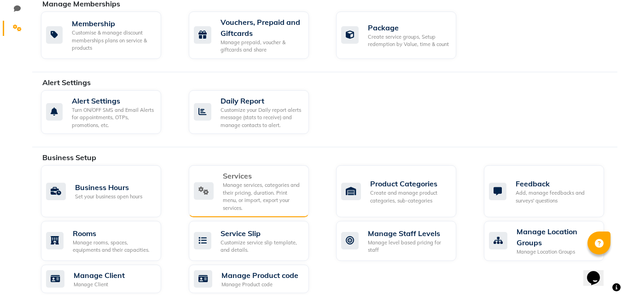
scroll to position [208, 0]
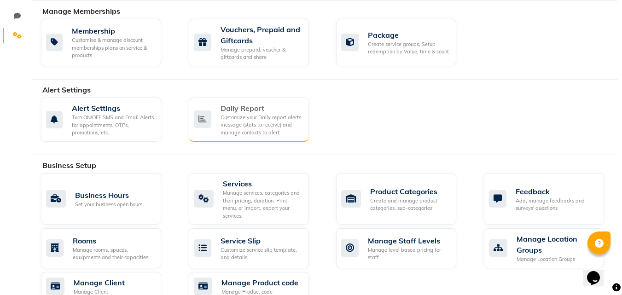
click at [236, 121] on div "Customize your Daily report alerts message (stats to receive) and manage contac…" at bounding box center [260, 125] width 81 height 23
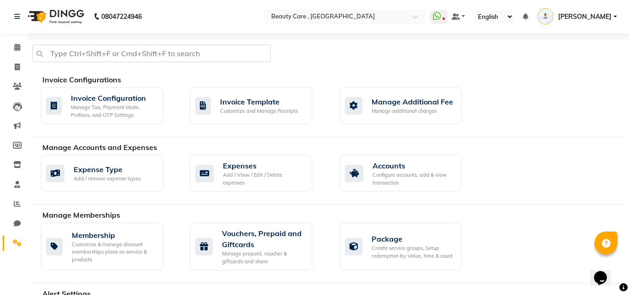
select select "1380"
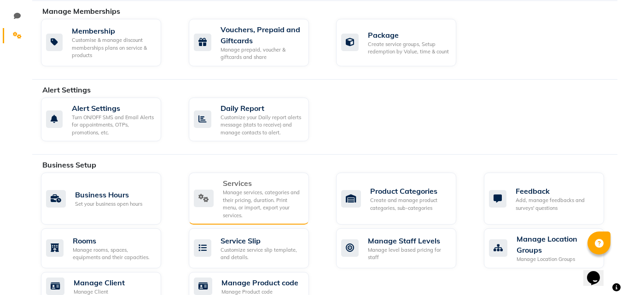
scroll to position [419, 0]
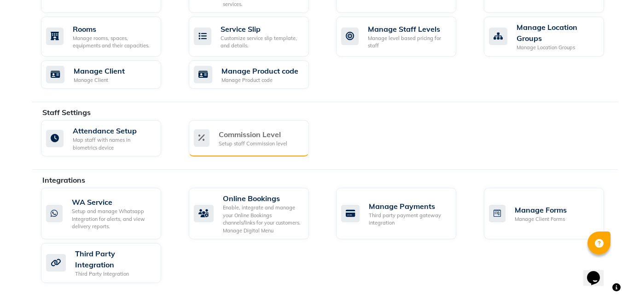
click at [254, 140] on div "Setup staff Commission level" at bounding box center [253, 144] width 69 height 8
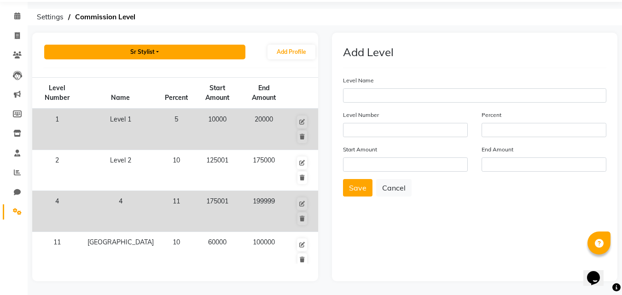
click at [168, 49] on button "Sr Stylist" at bounding box center [144, 52] width 201 height 15
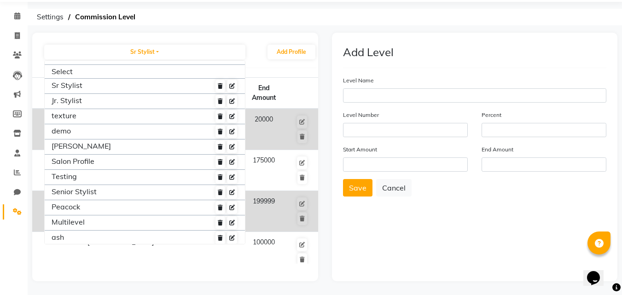
click at [87, 40] on div "Sr Stylist Select Sr Stylist Jr. Stylist texture demo jaanvi Salon Profile Test…" at bounding box center [175, 157] width 286 height 248
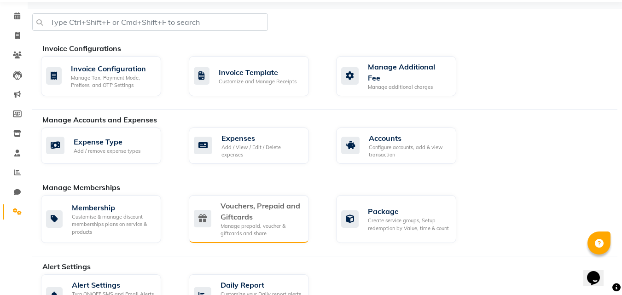
scroll to position [529, 0]
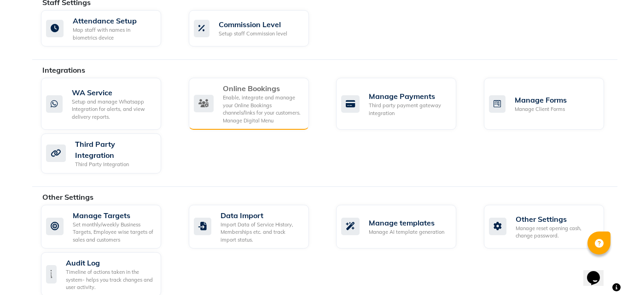
click at [220, 103] on div "Online Bookings Enable, integrate and manage your Online Bookings channels/link…" at bounding box center [248, 103] width 108 height 41
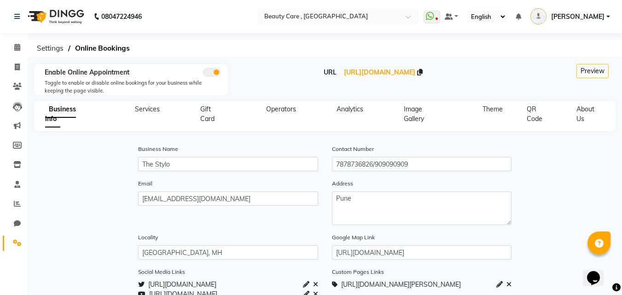
click at [531, 113] on div "QR Code" at bounding box center [533, 113] width 37 height 19
click at [531, 110] on span "QR Code" at bounding box center [534, 114] width 16 height 18
select select "256"
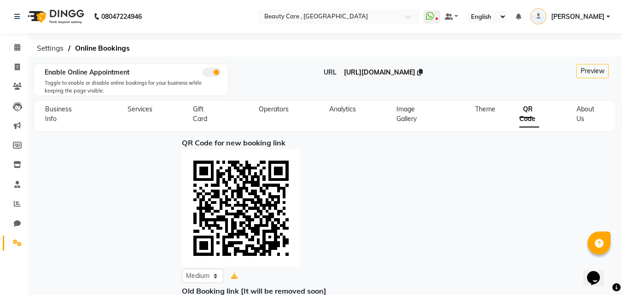
click at [344, 73] on span "https://dingg.app/booking/the-stylo-park-street" at bounding box center [379, 72] width 71 height 8
click at [14, 45] on icon at bounding box center [17, 47] width 6 height 7
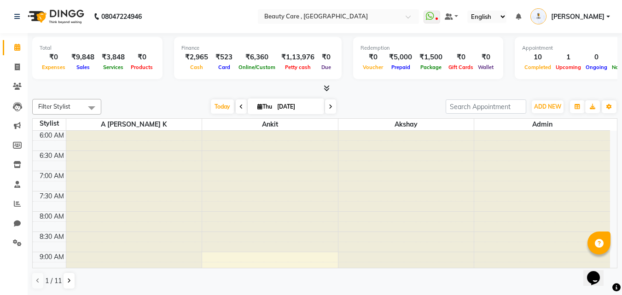
click at [521, 16] on icon at bounding box center [518, 16] width 6 height 6
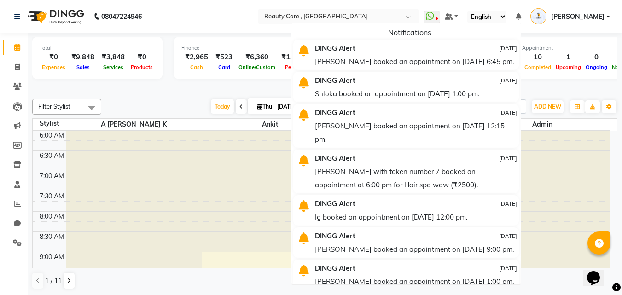
click at [565, 86] on div at bounding box center [324, 89] width 585 height 10
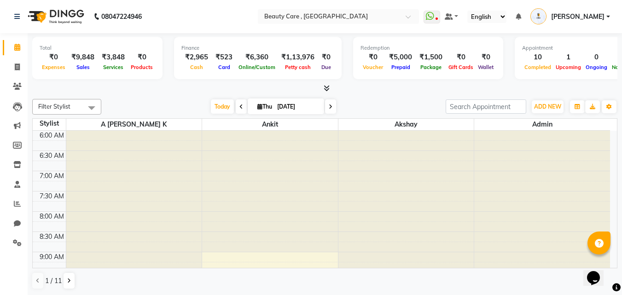
click at [328, 91] on icon at bounding box center [326, 88] width 6 height 7
